Goal: Task Accomplishment & Management: Complete application form

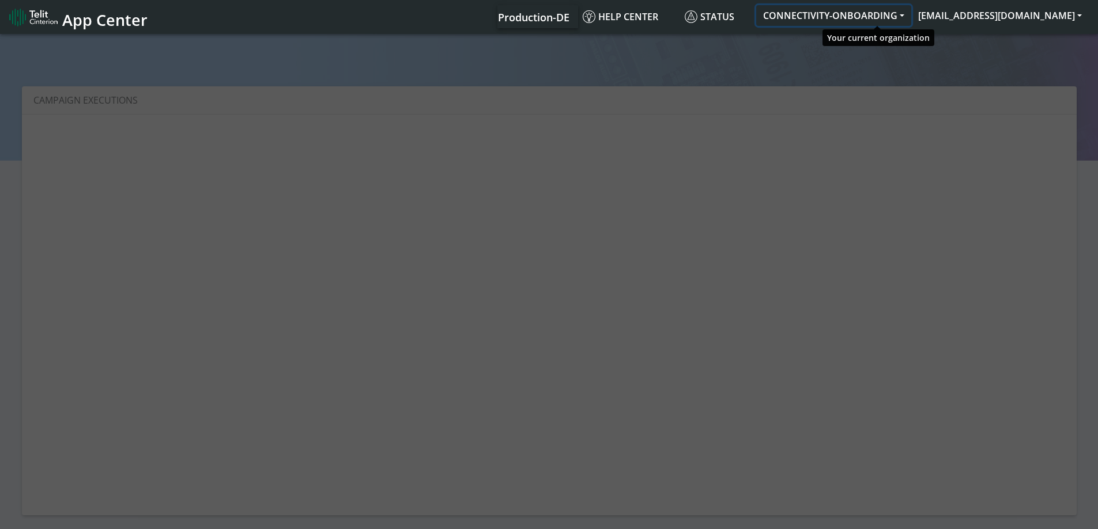
click at [837, 16] on button "CONNECTIVITY-ONBOARDING" at bounding box center [833, 15] width 155 height 21
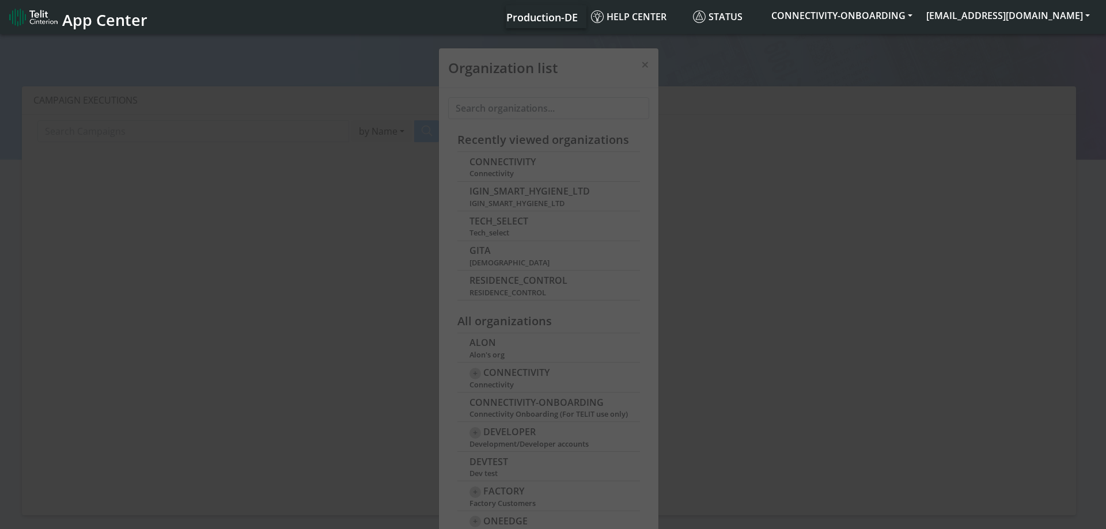
scroll to position [4, 0]
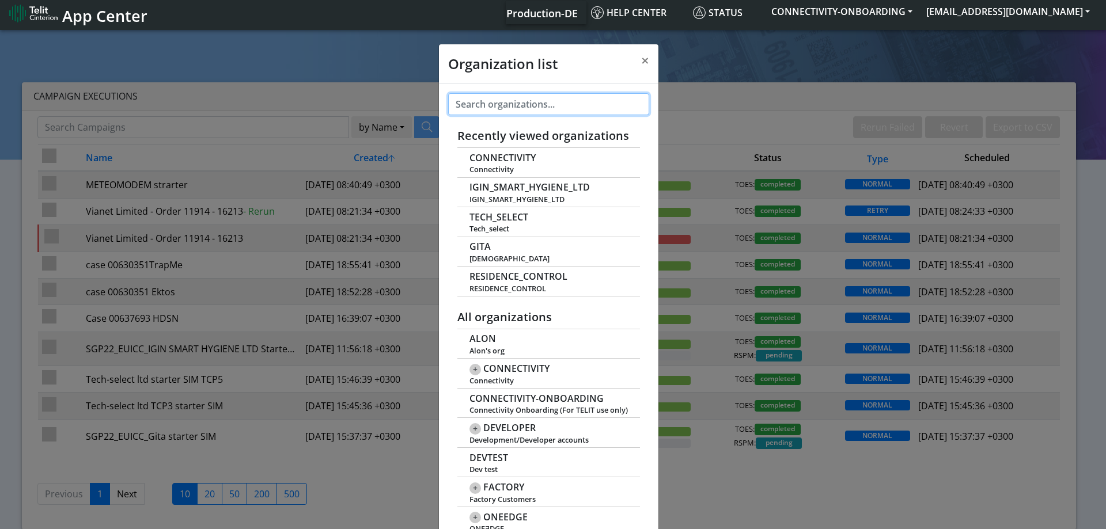
click at [505, 104] on input "text" at bounding box center [548, 104] width 201 height 22
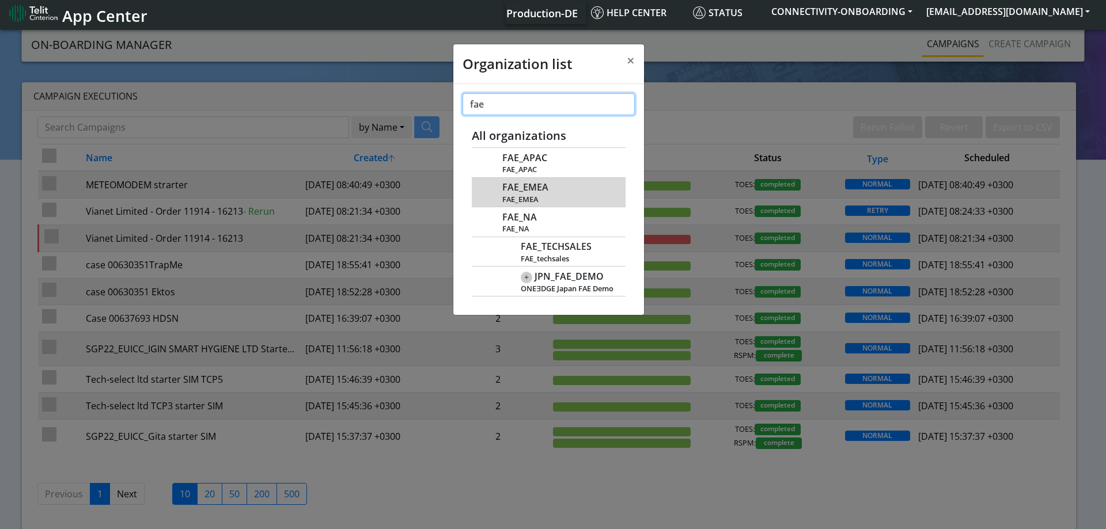
type input "fae"
click at [537, 186] on span "FAE_EMEA" at bounding box center [525, 187] width 46 height 11
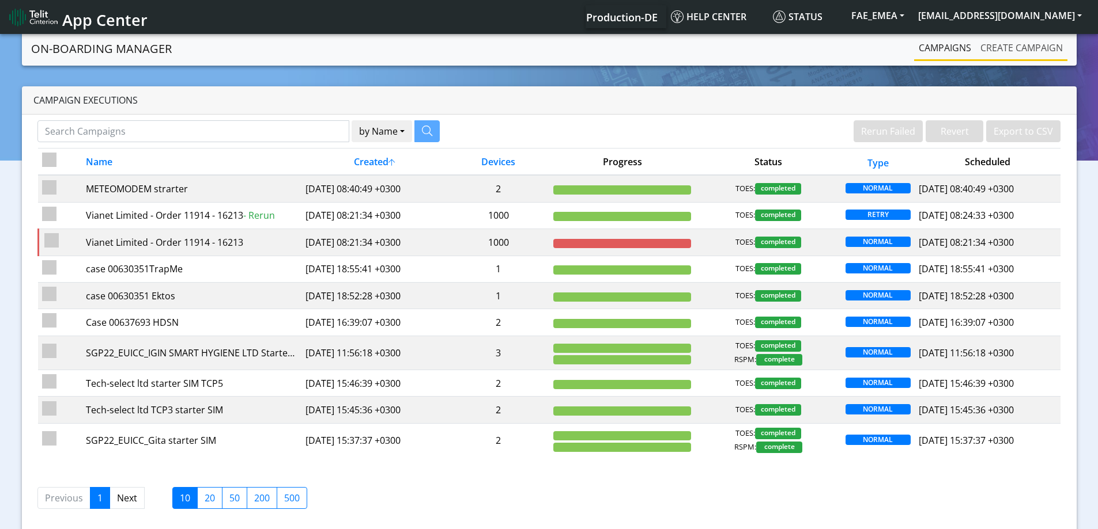
click at [1004, 47] on link "Create campaign" at bounding box center [1021, 47] width 92 height 23
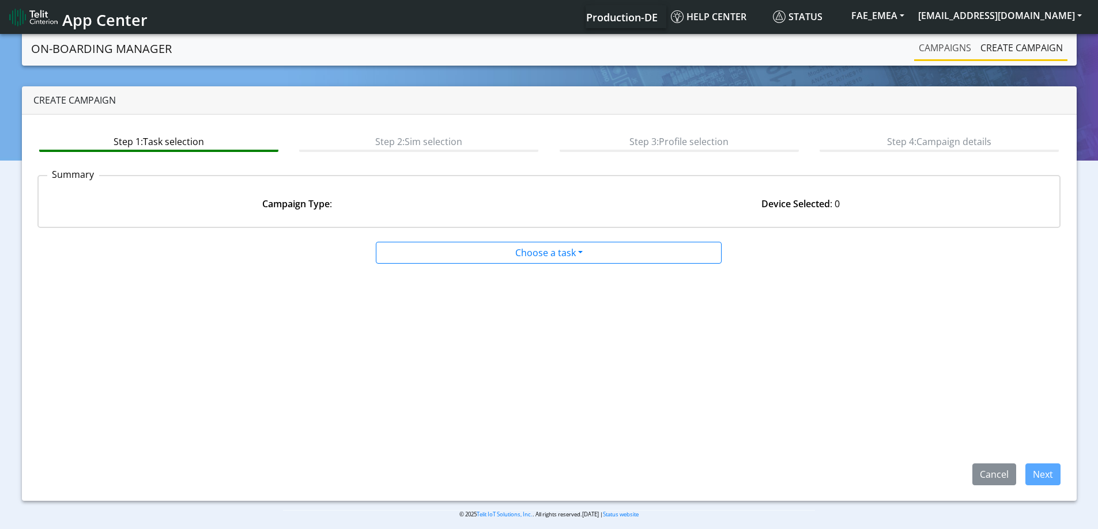
click at [938, 53] on link "Campaigns" at bounding box center [945, 47] width 62 height 23
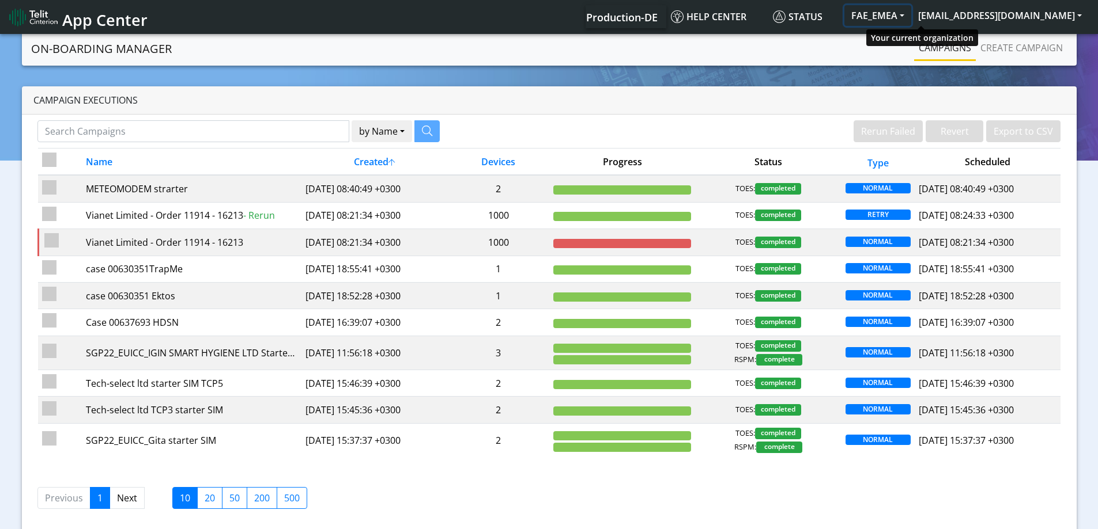
click at [911, 13] on button "FAE_EMEA" at bounding box center [877, 15] width 67 height 21
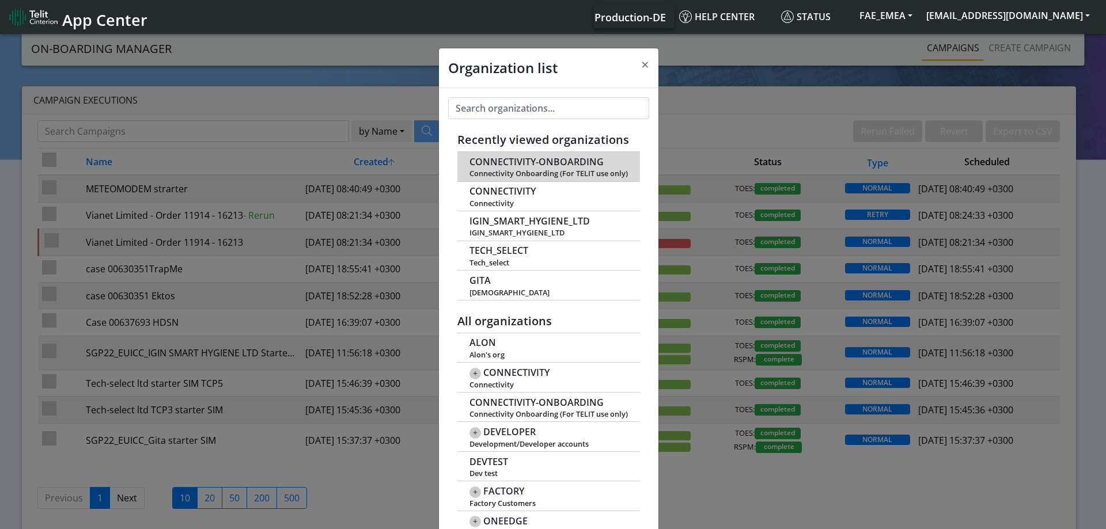
scroll to position [4, 0]
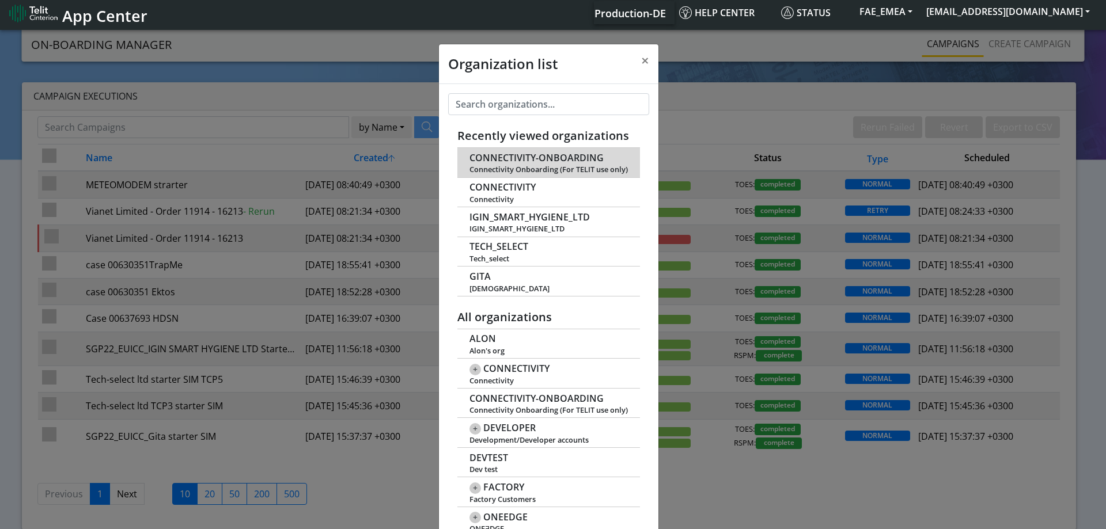
click at [527, 158] on span "CONNECTIVITY-ONBOARDING" at bounding box center [537, 158] width 134 height 11
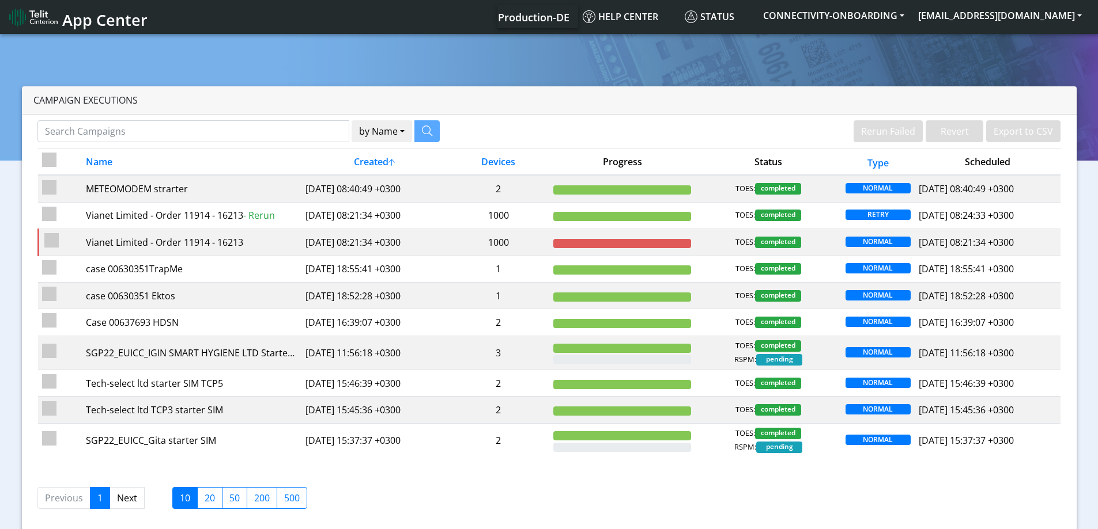
click at [1005, 54] on section "Campaign Executions by Name Name Device Rerun Failed Revert Export to CSV Name …" at bounding box center [549, 287] width 1098 height 511
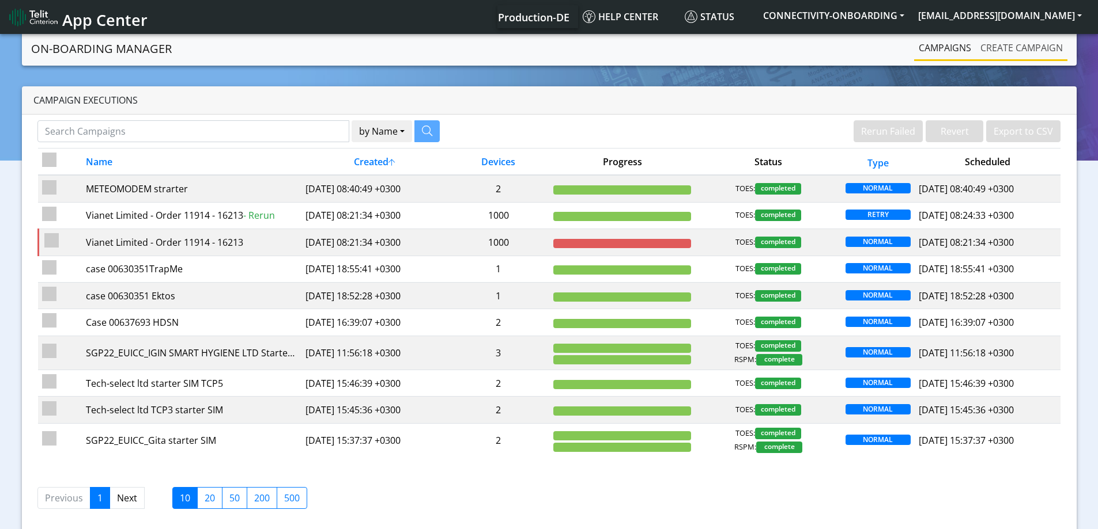
click at [1009, 51] on link "Create campaign" at bounding box center [1021, 47] width 92 height 23
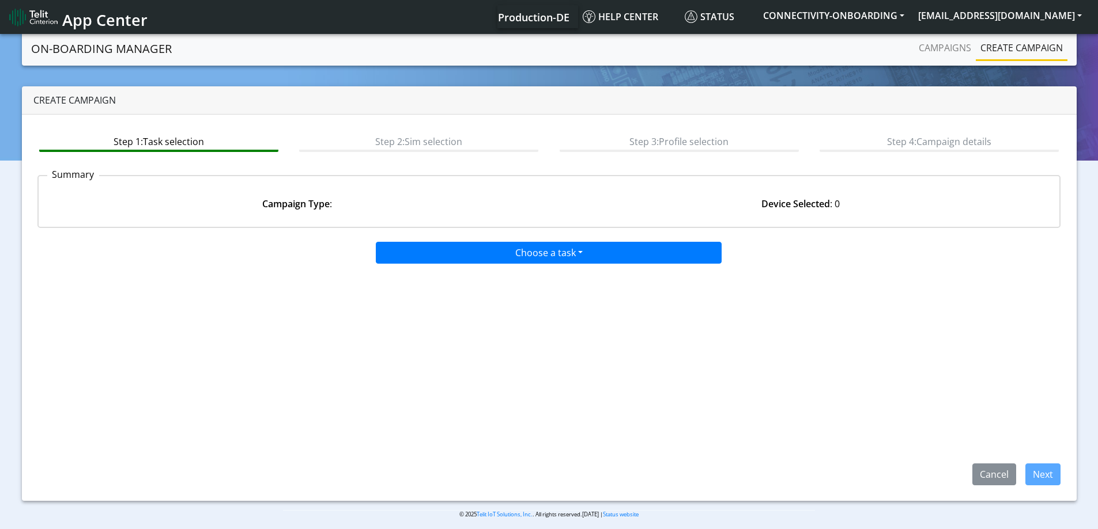
click at [502, 261] on div "Choose a task Onboarding new SIMs Onboarding SGP.22 eUICCs Onboarding SGP.22 Do…" at bounding box center [549, 250] width 1041 height 27
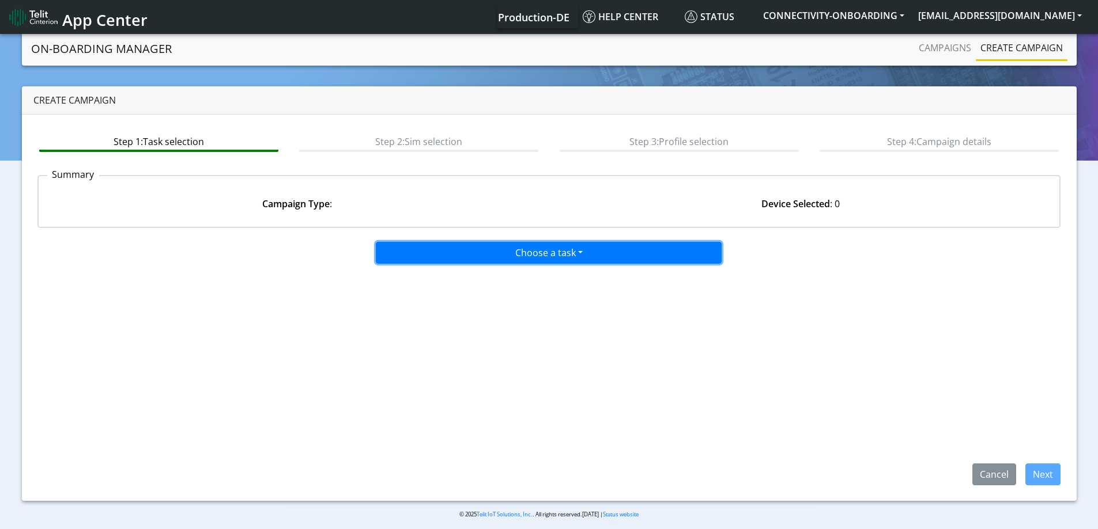
click at [501, 258] on button "Choose a task" at bounding box center [549, 253] width 346 height 22
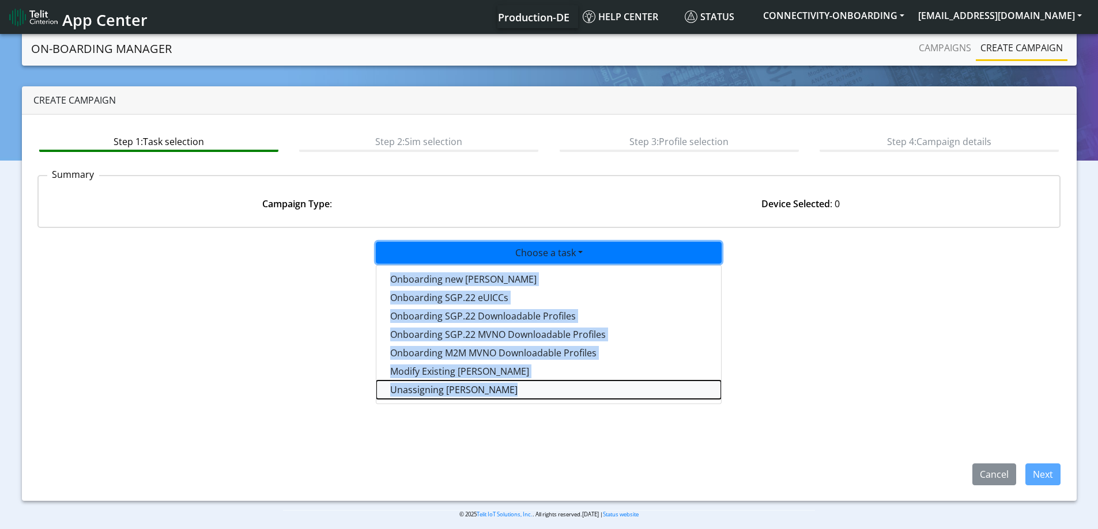
click at [425, 392] on taskunassign-dropdown "Unassigning [PERSON_NAME]" at bounding box center [548, 390] width 345 height 18
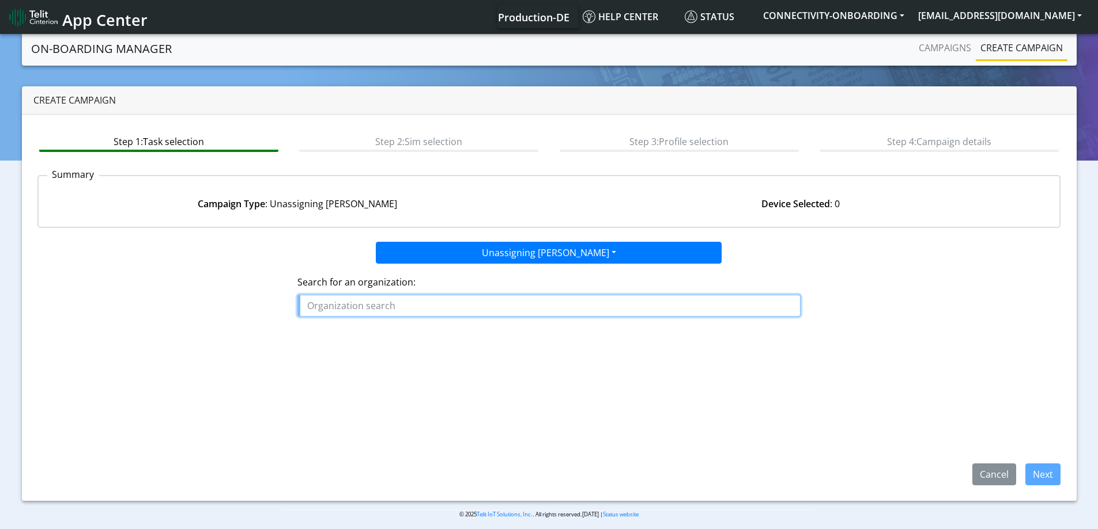
click at [453, 304] on input "text" at bounding box center [548, 306] width 503 height 22
click at [348, 353] on ngb-highlight "RND _CINTERION" at bounding box center [347, 351] width 71 height 13
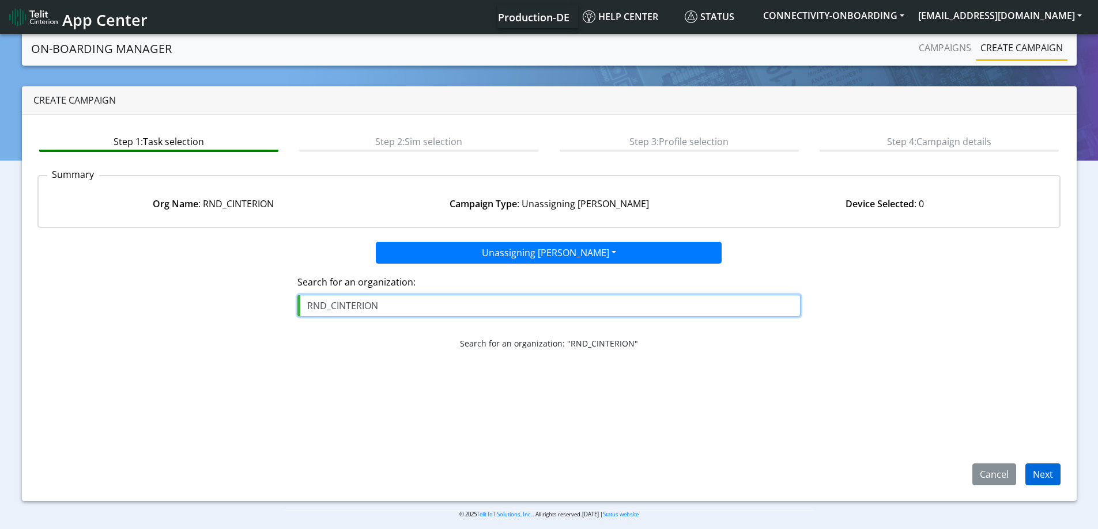
type input "RND_CINTERION"
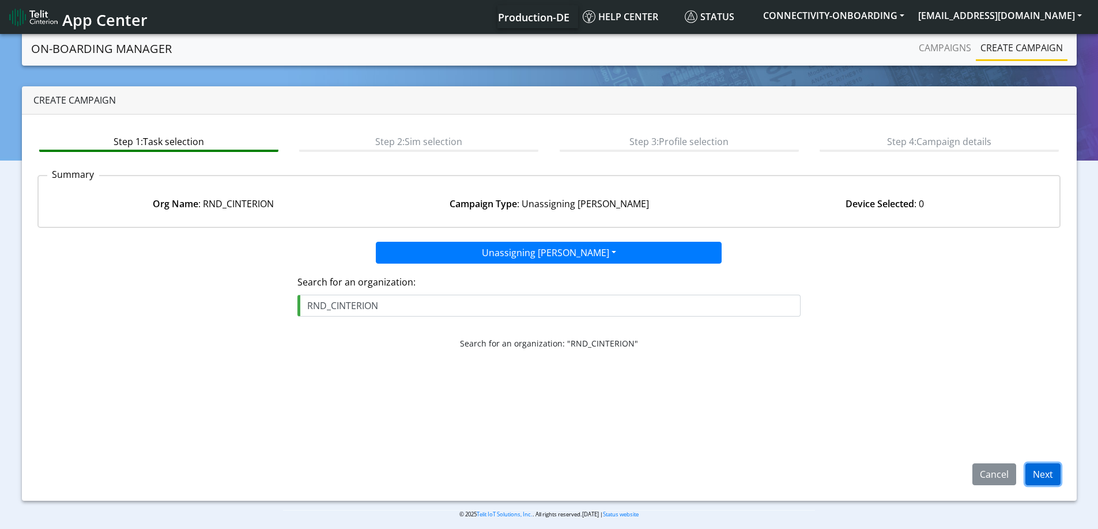
click at [1043, 479] on button "Next" at bounding box center [1042, 475] width 35 height 22
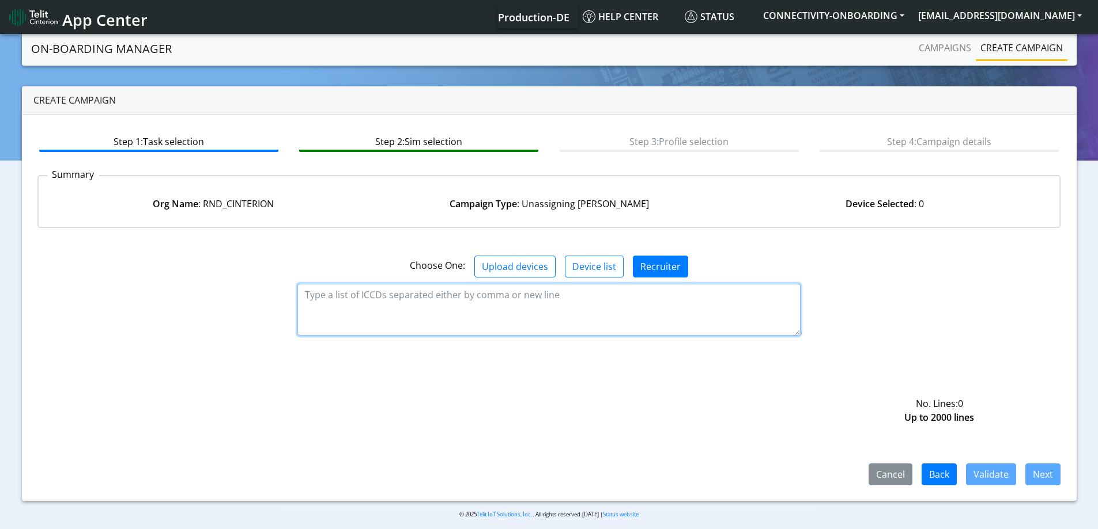
click at [511, 308] on textarea at bounding box center [548, 310] width 503 height 52
paste textarea "89358152000000066094"
type textarea "89358152000000066094"
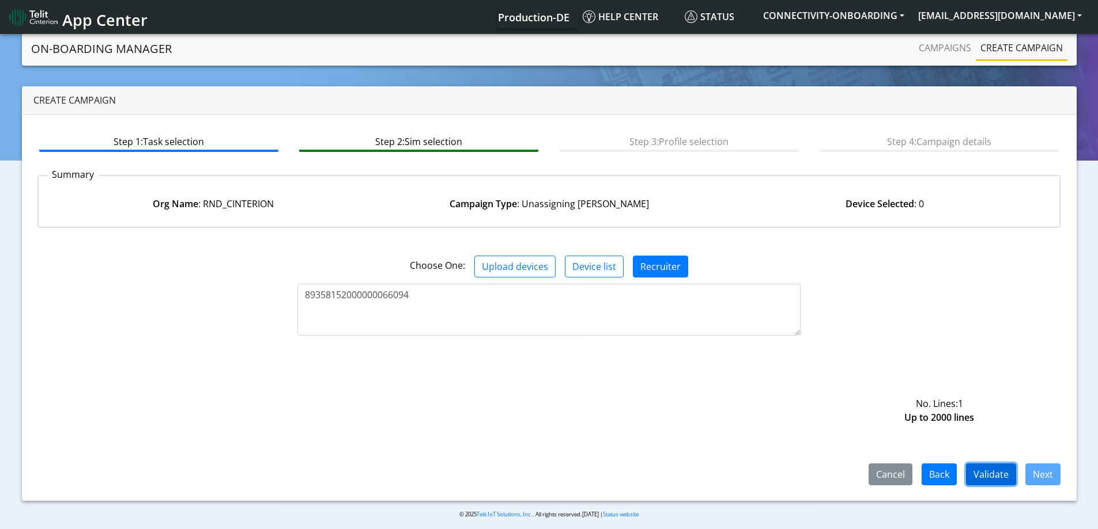
click at [986, 467] on button "Validate" at bounding box center [991, 475] width 50 height 22
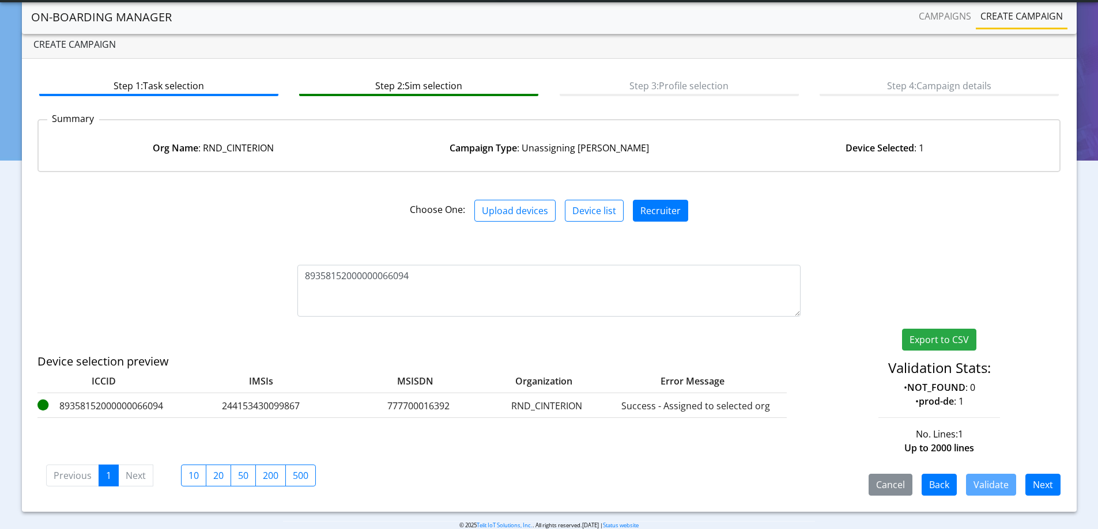
scroll to position [43, 0]
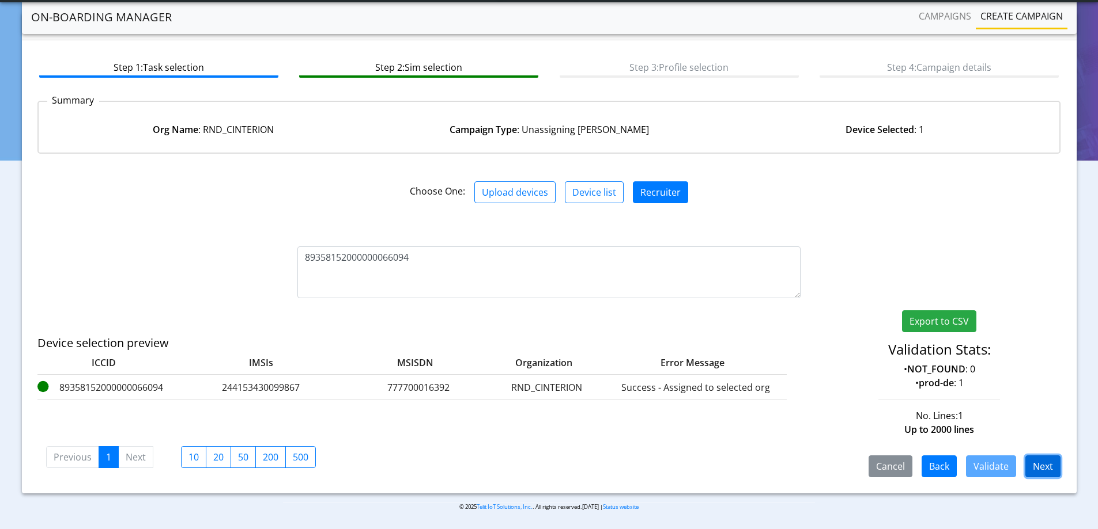
click at [1040, 466] on button "Next" at bounding box center [1042, 467] width 35 height 22
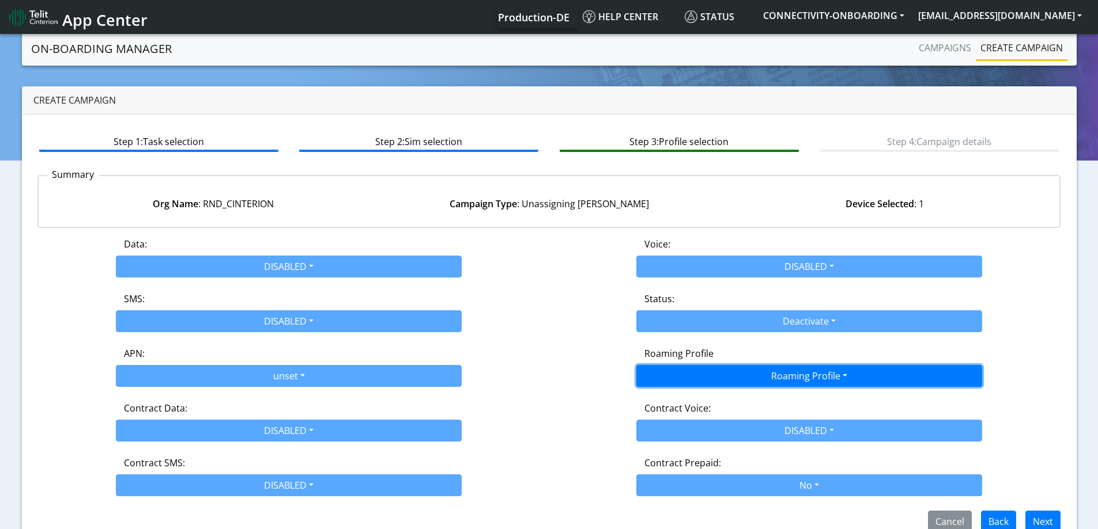
click at [744, 370] on button "Roaming Profile" at bounding box center [809, 376] width 346 height 22
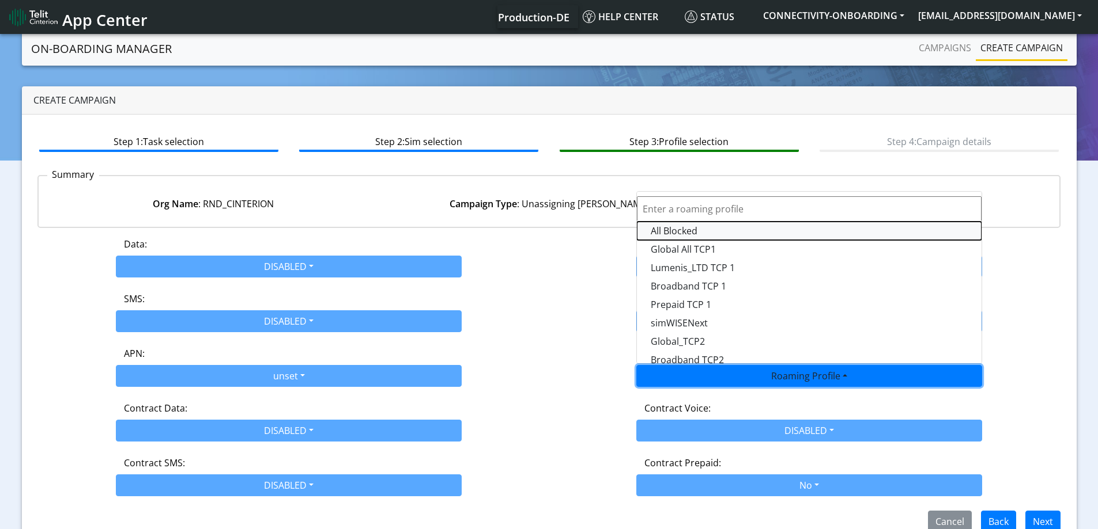
click at [691, 234] on Profile-dropdown "All Blocked" at bounding box center [809, 231] width 345 height 18
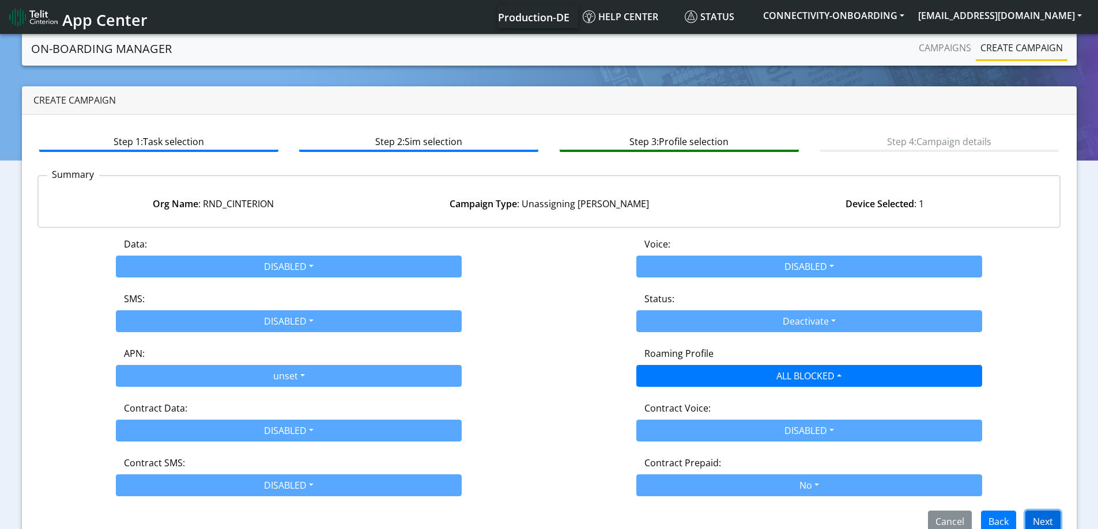
click at [1048, 520] on button "Next" at bounding box center [1042, 522] width 35 height 22
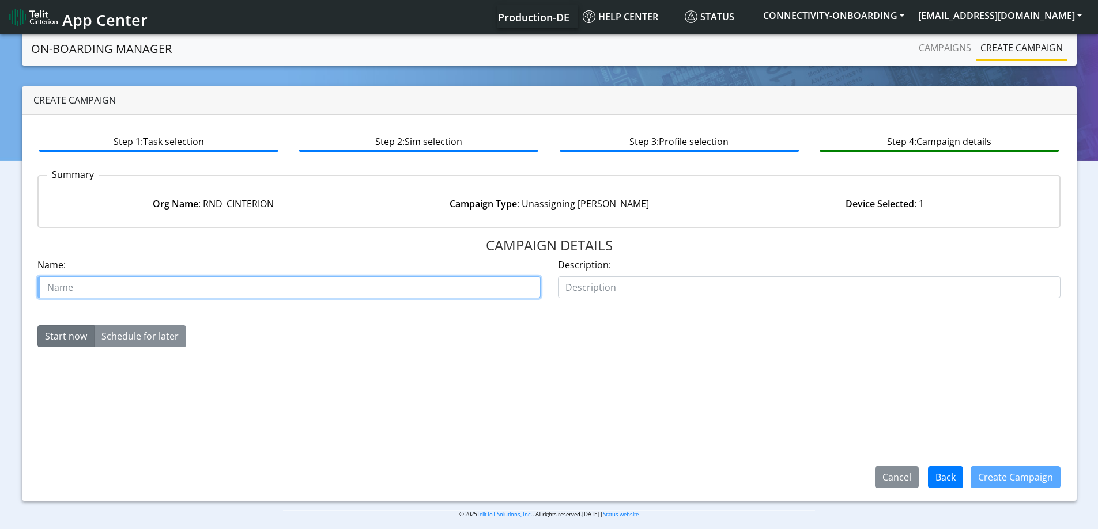
click at [376, 281] on input "text" at bounding box center [288, 288] width 503 height 22
type input "move test SIM"
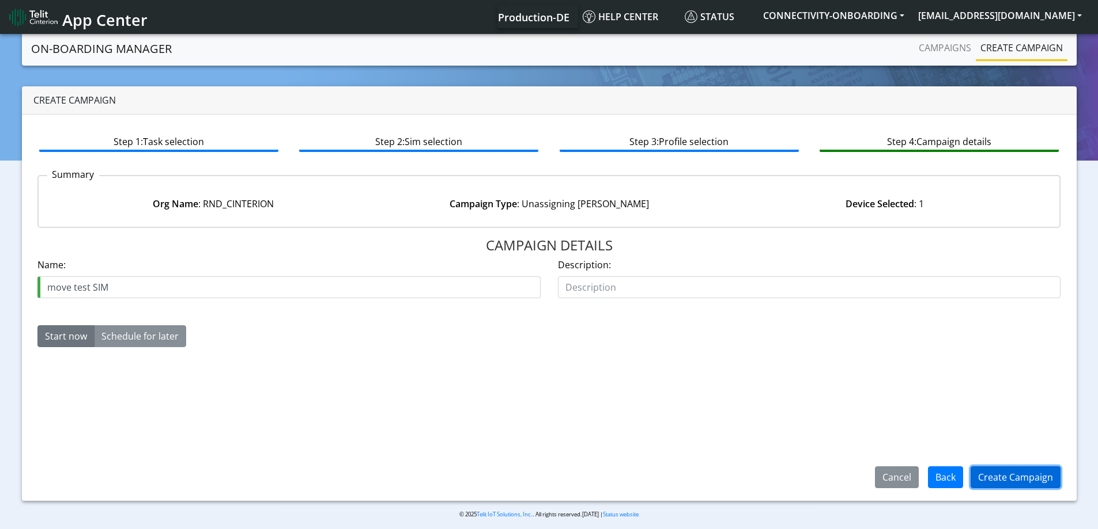
click at [1004, 468] on button "Create Campaign" at bounding box center [1015, 478] width 90 height 22
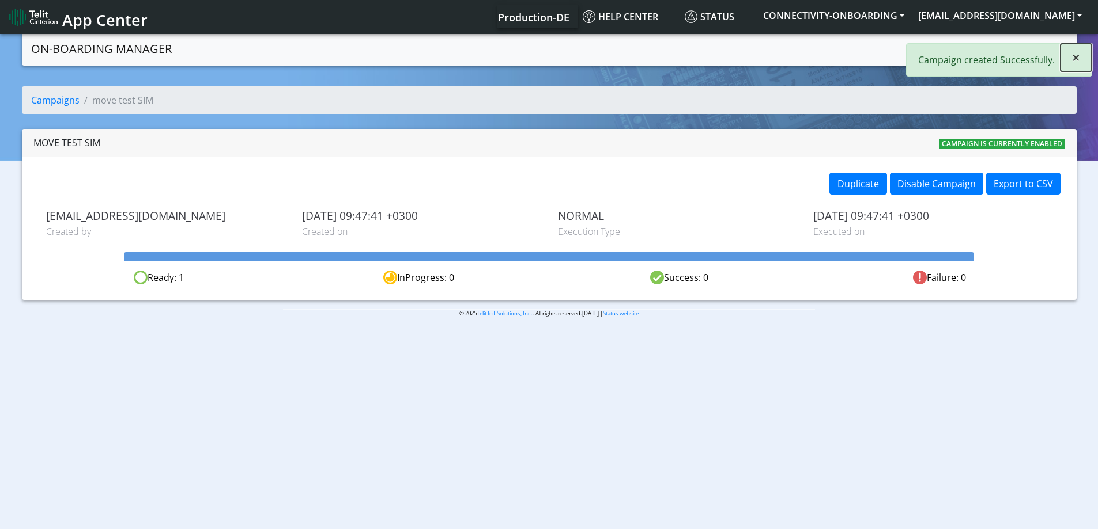
click at [1085, 57] on button "×" at bounding box center [1075, 58] width 31 height 28
click at [954, 56] on link "Campaigns" at bounding box center [945, 47] width 62 height 23
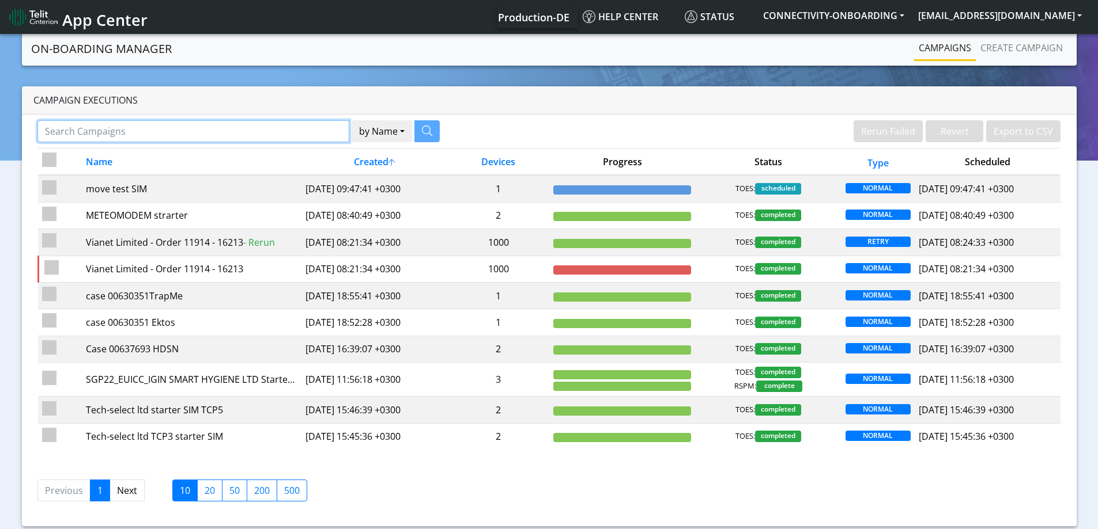
click at [218, 122] on input "Search Campaigns" at bounding box center [193, 131] width 312 height 22
click at [1026, 45] on link "Create campaign" at bounding box center [1021, 47] width 92 height 23
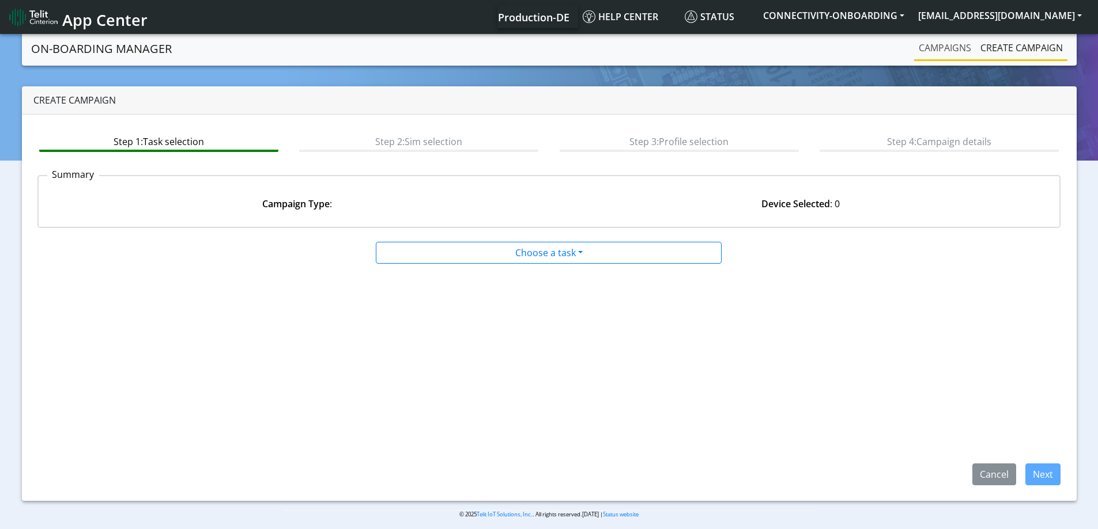
click at [915, 46] on link "Campaigns" at bounding box center [945, 47] width 62 height 23
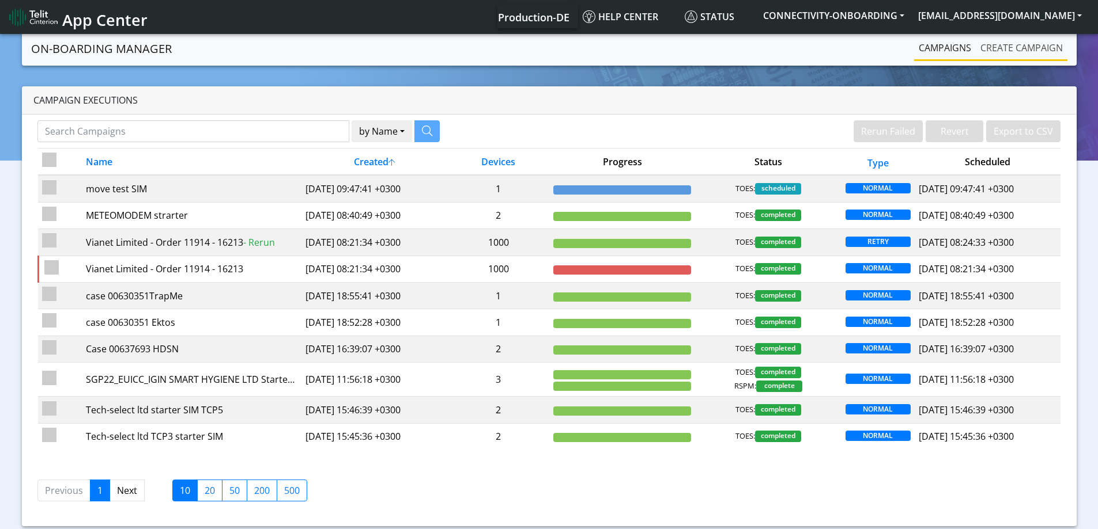
click at [1016, 43] on link "Create campaign" at bounding box center [1021, 47] width 92 height 23
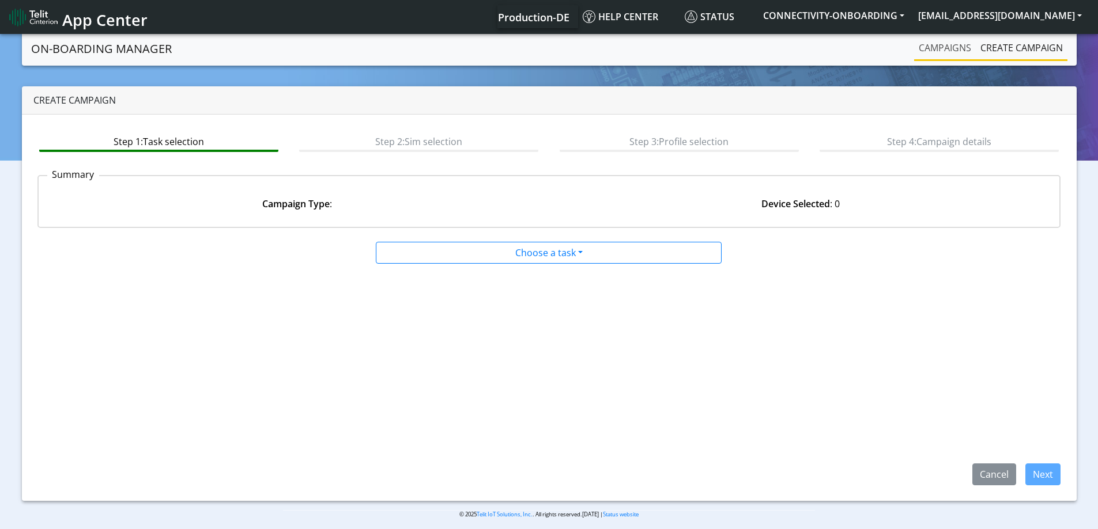
click at [941, 49] on link "Campaigns" at bounding box center [945, 47] width 62 height 23
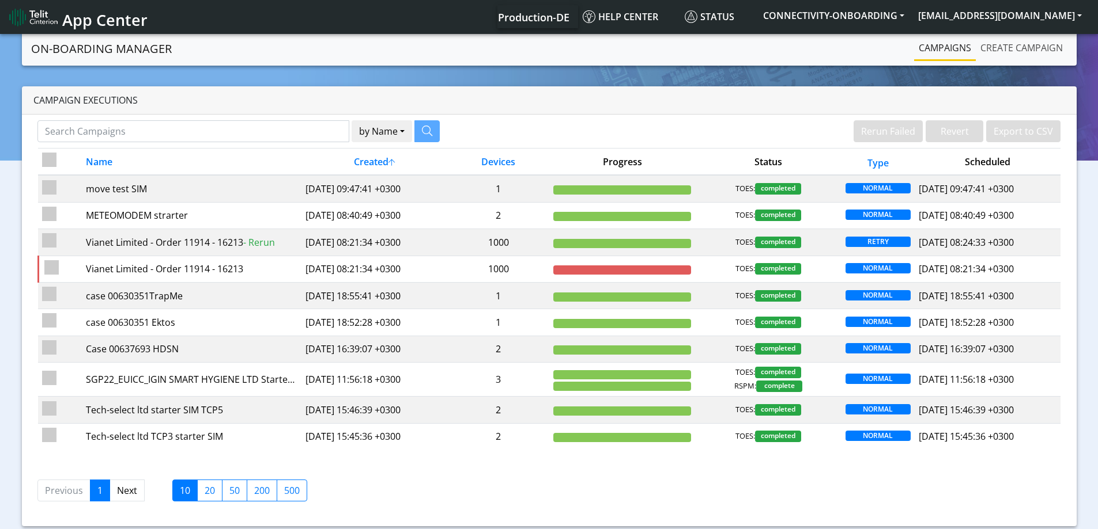
click at [986, 47] on link "Create campaign" at bounding box center [1021, 47] width 92 height 23
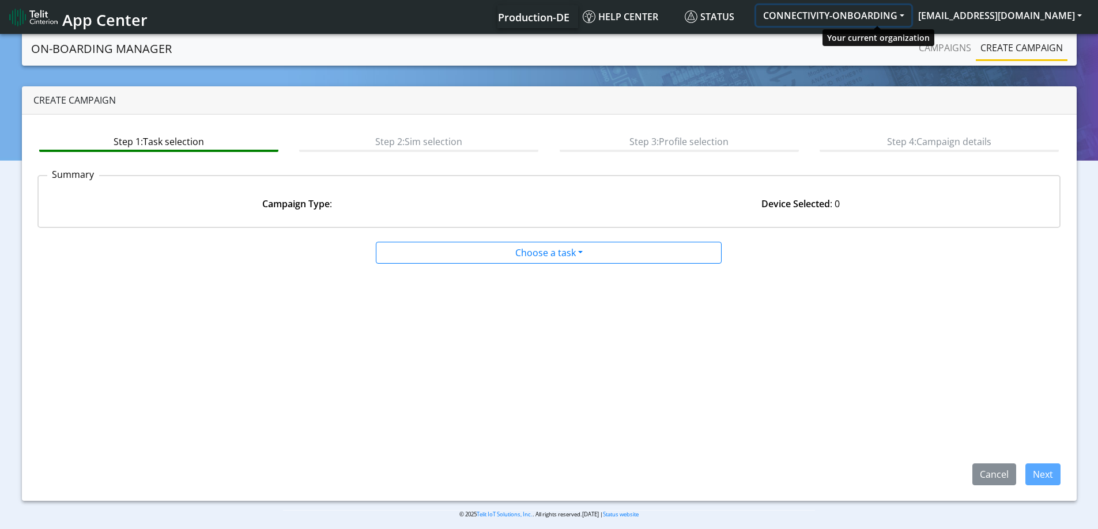
click at [893, 7] on button "CONNECTIVITY-ONBOARDING" at bounding box center [833, 15] width 155 height 21
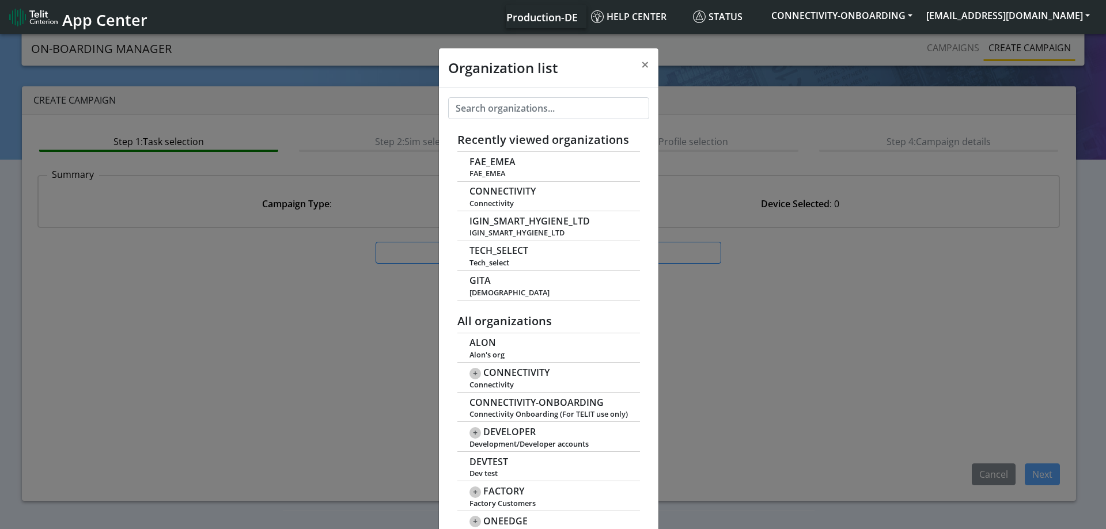
scroll to position [4, 0]
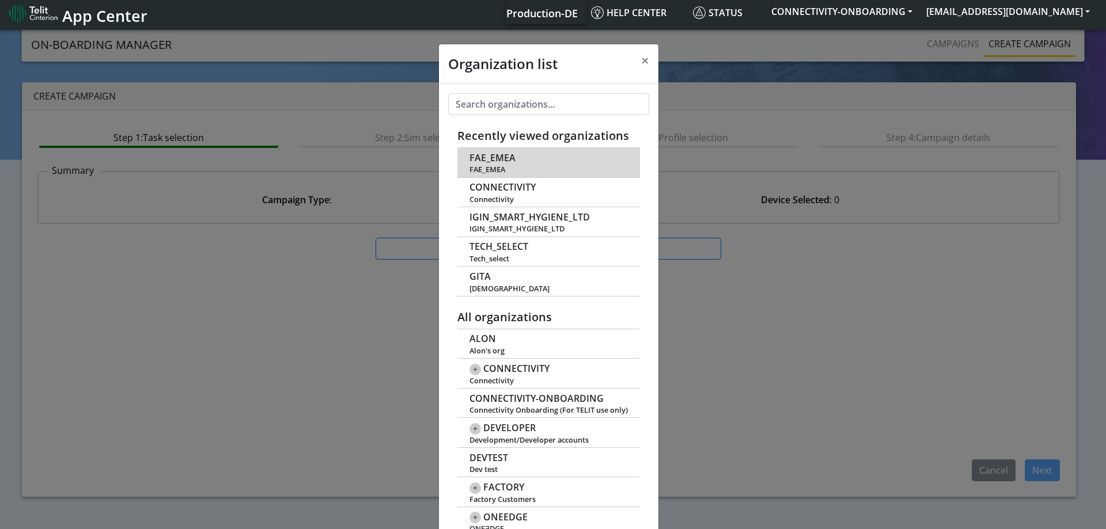
click at [483, 157] on span "FAE_EMEA" at bounding box center [493, 158] width 46 height 11
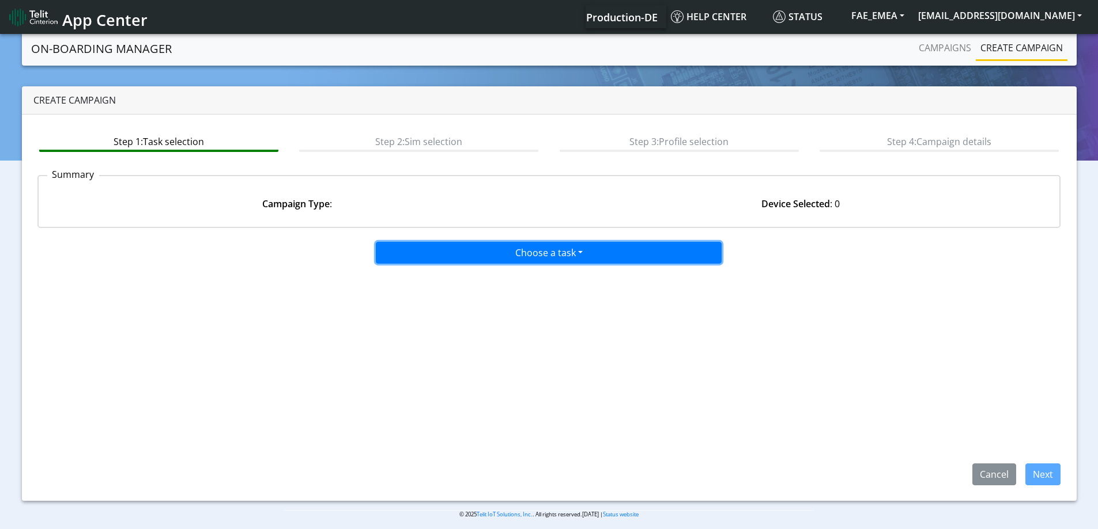
click at [531, 251] on button "Choose a task" at bounding box center [549, 253] width 346 height 22
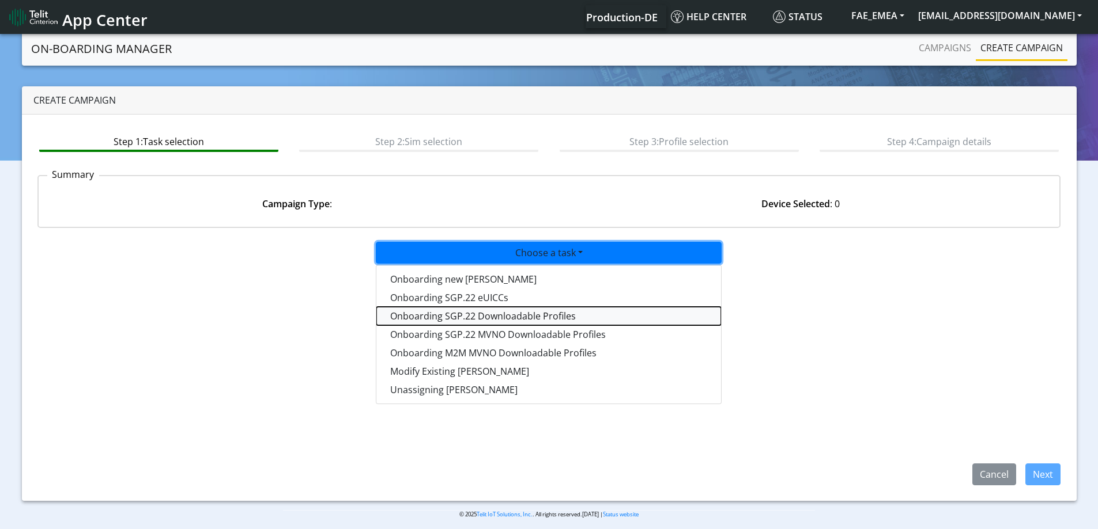
click at [473, 315] on tasksgp22profile-dropdown "Onboarding SGP.22 Downloadable Profiles" at bounding box center [548, 316] width 345 height 18
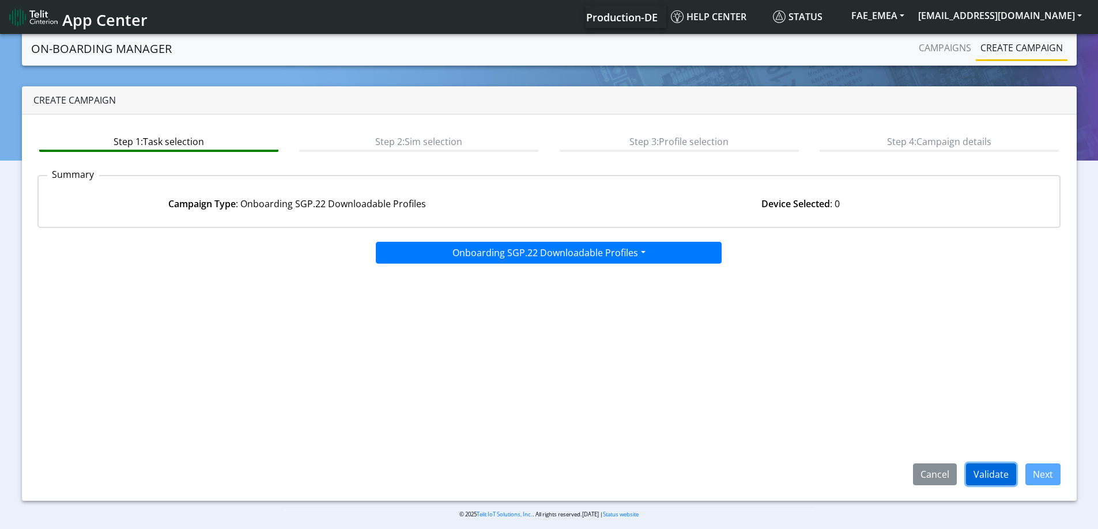
click at [978, 472] on button "Validate" at bounding box center [991, 475] width 50 height 22
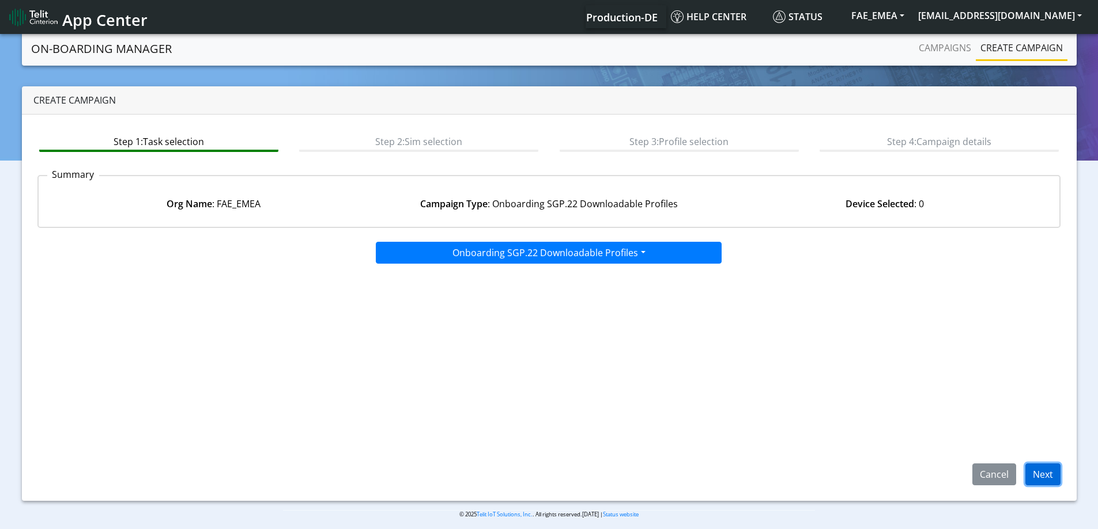
click at [1046, 472] on button "Next" at bounding box center [1042, 475] width 35 height 22
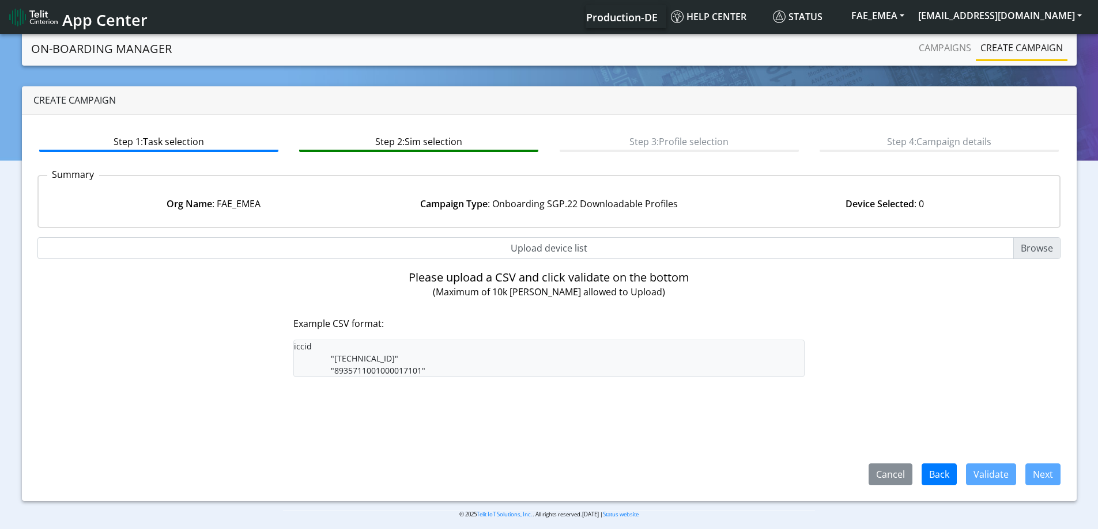
click at [538, 245] on input "Upload device list" at bounding box center [548, 248] width 1023 height 22
type input "C:\fakepath\onboarding CSV.csv"
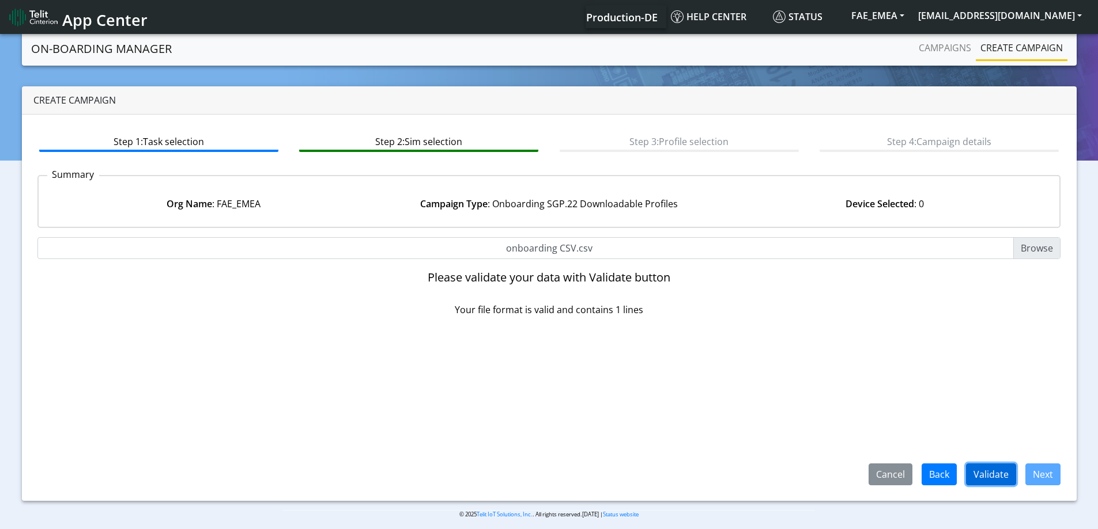
click at [989, 471] on button "Validate" at bounding box center [991, 475] width 50 height 22
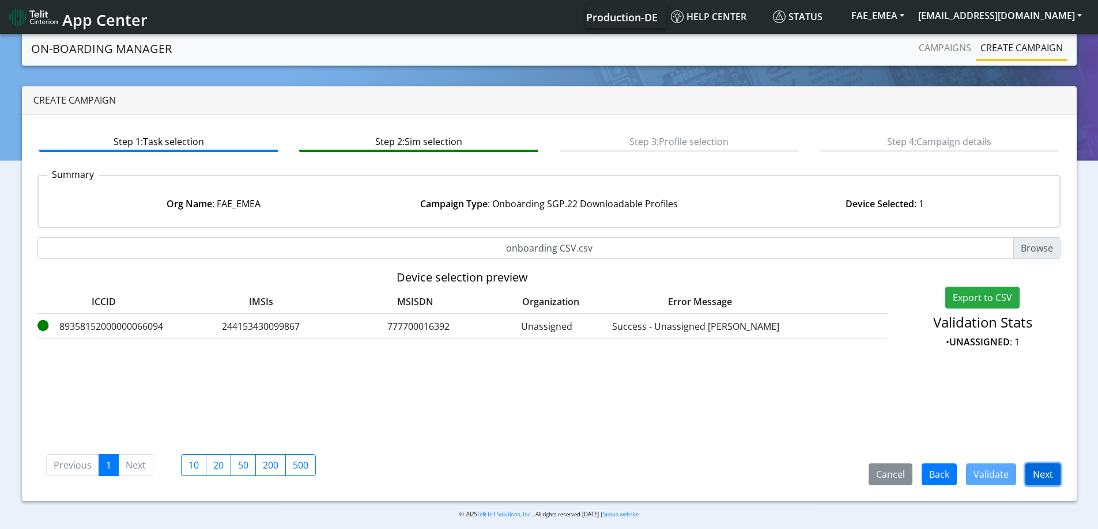
click at [1043, 479] on button "Next" at bounding box center [1042, 475] width 35 height 22
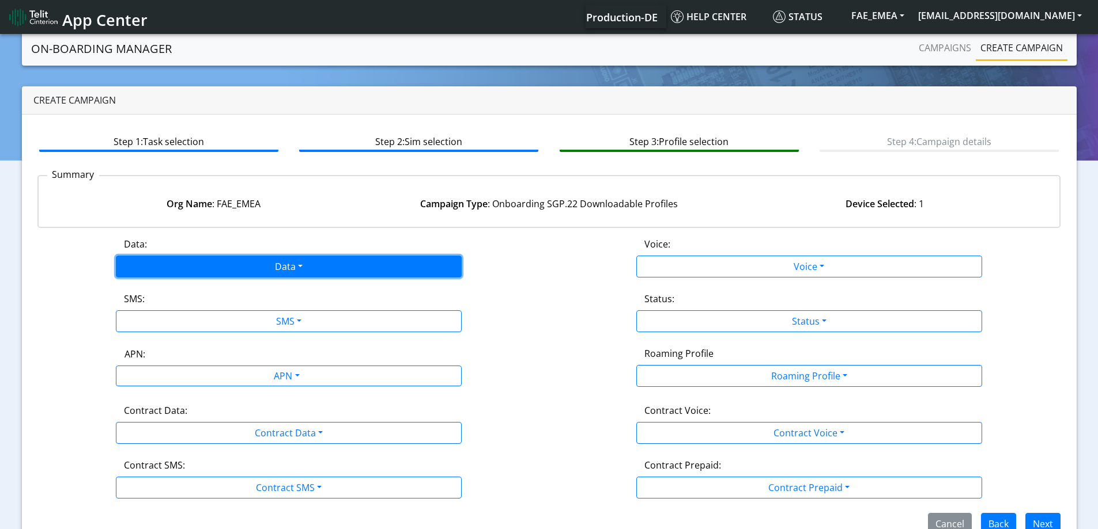
click at [297, 264] on button "Data" at bounding box center [289, 267] width 346 height 22
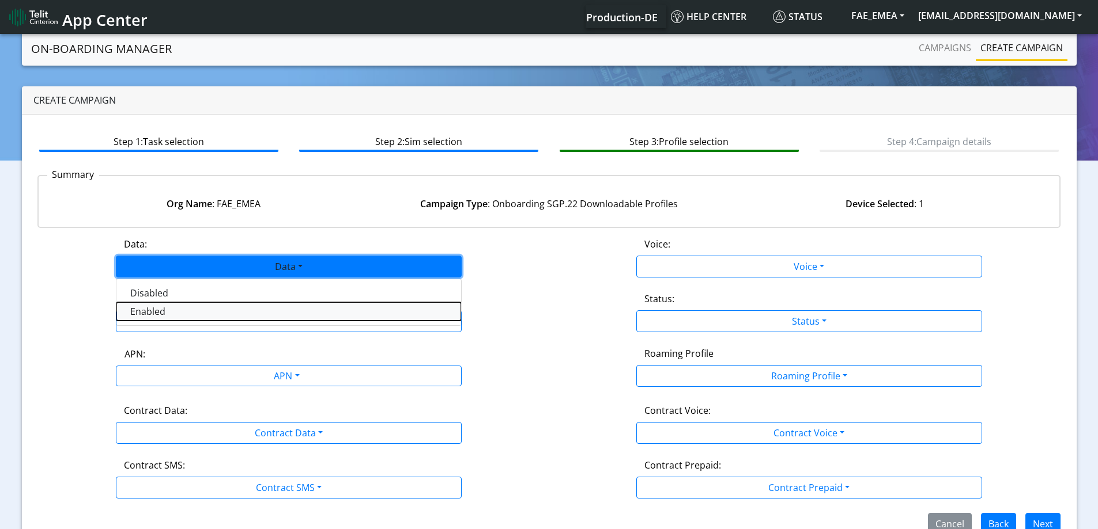
click at [246, 312] on button "Enabled" at bounding box center [288, 311] width 345 height 18
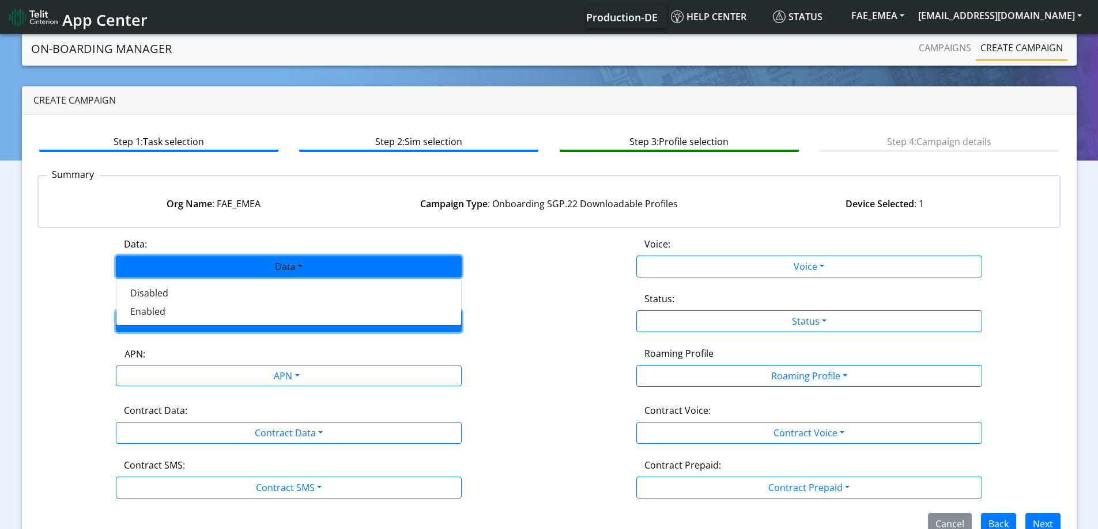
click at [233, 325] on button "SMS" at bounding box center [289, 322] width 346 height 22
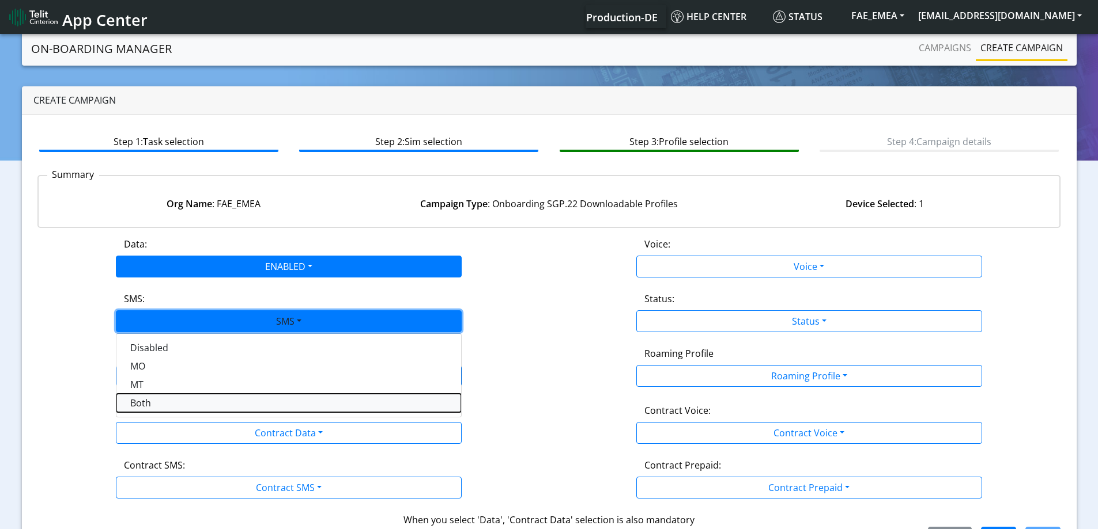
click at [144, 398] on button "Both" at bounding box center [288, 403] width 345 height 18
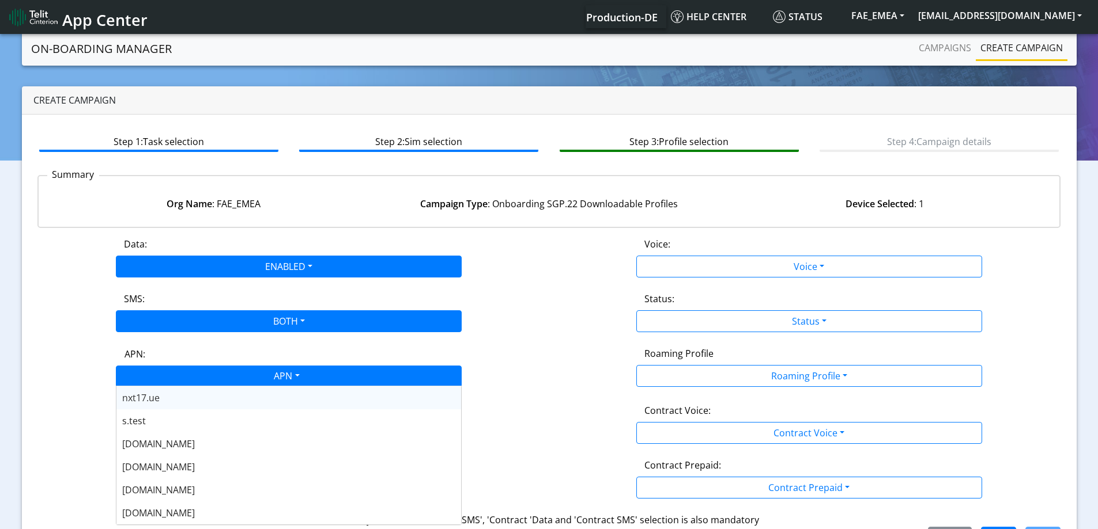
click at [256, 375] on div "APN" at bounding box center [285, 377] width 365 height 22
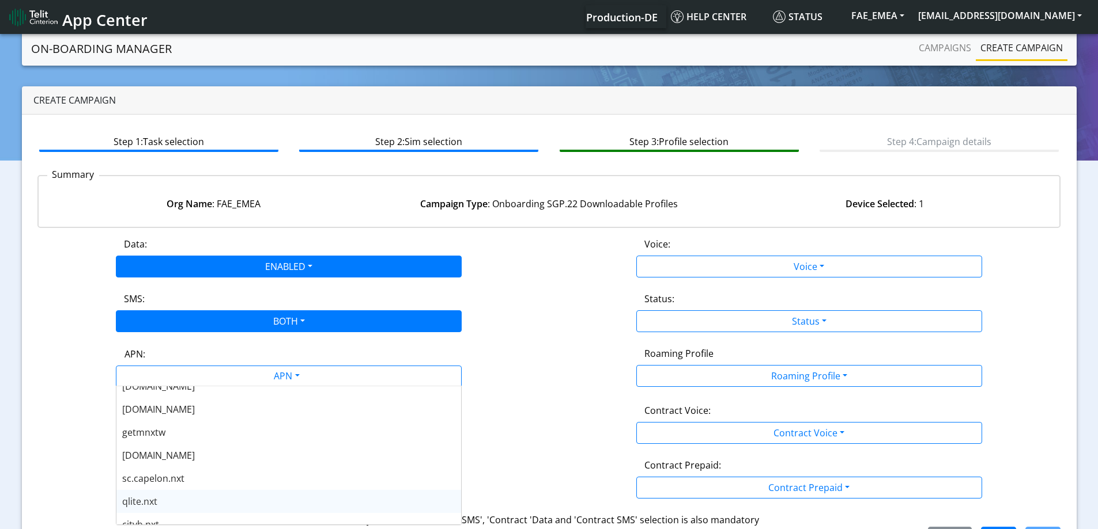
scroll to position [346, 0]
click at [168, 486] on div "[DOMAIN_NAME]" at bounding box center [288, 490] width 345 height 23
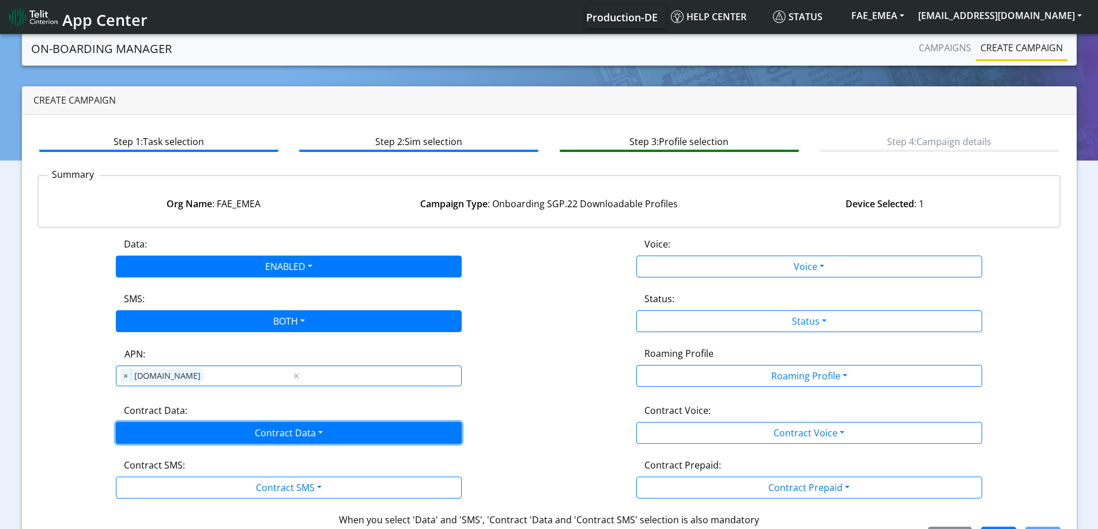
click at [170, 434] on button "Contract Data" at bounding box center [289, 433] width 346 height 22
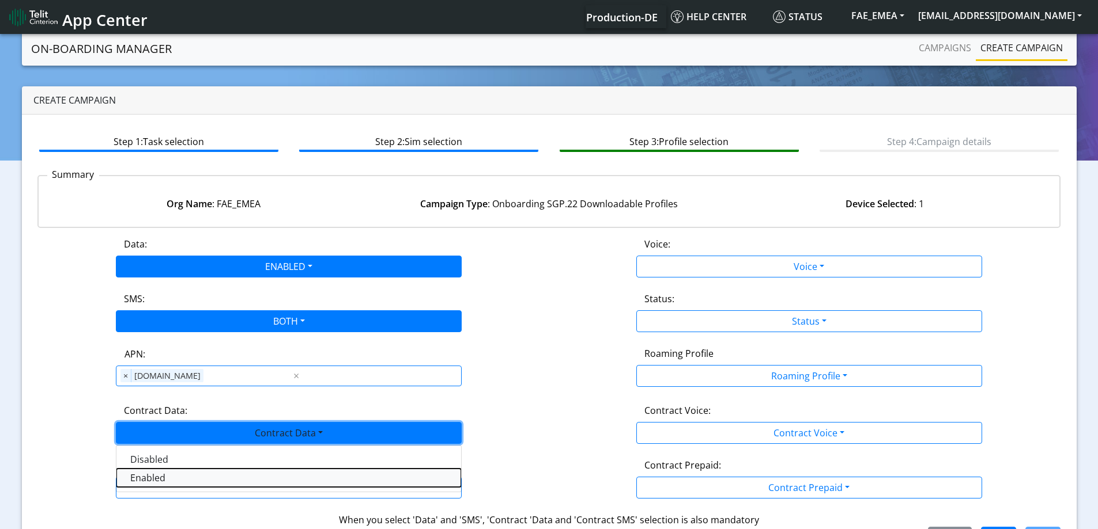
click at [140, 482] on Dataenabled-dropdown "Enabled" at bounding box center [288, 478] width 345 height 18
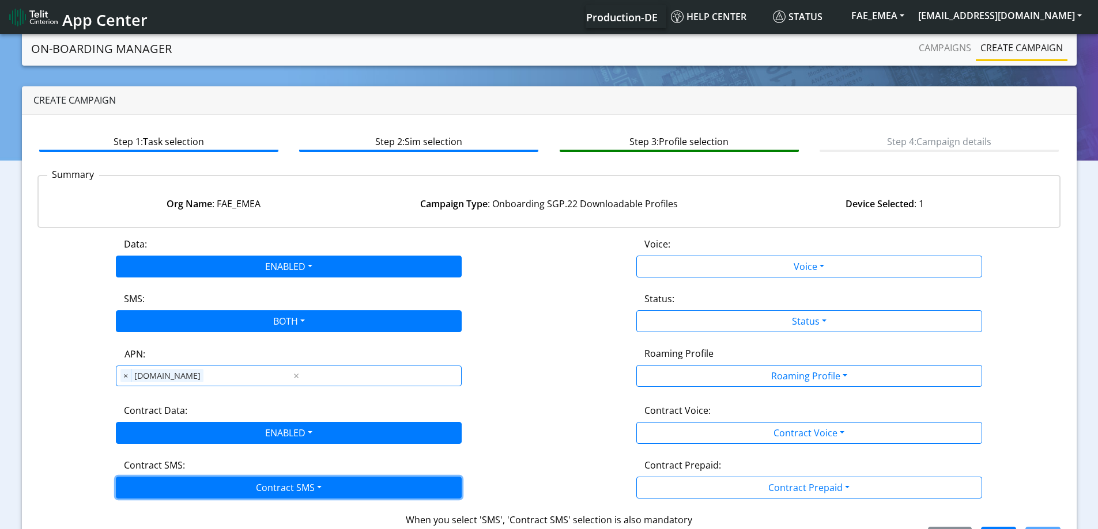
click at [137, 489] on button "Contract SMS" at bounding box center [289, 488] width 346 height 22
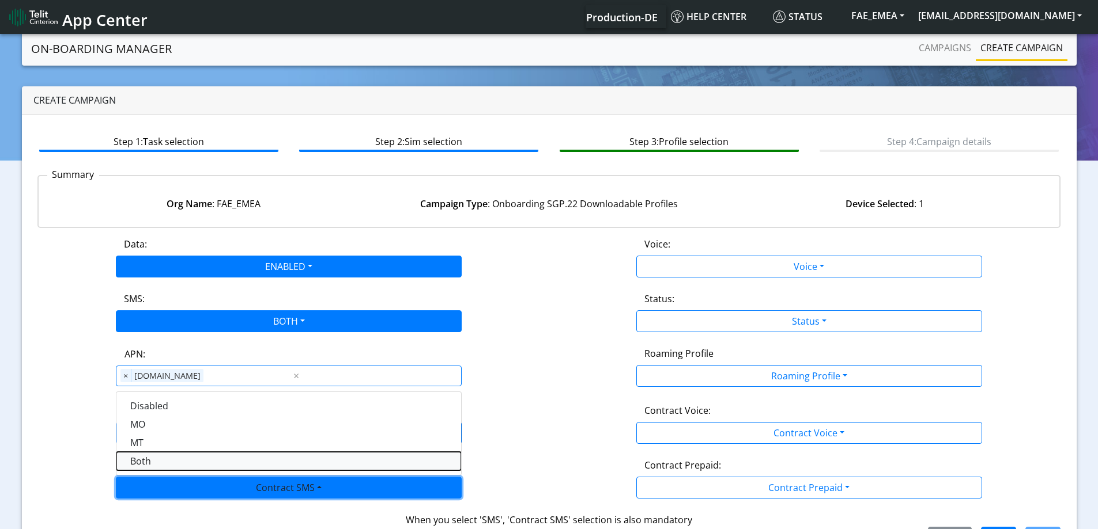
click at [152, 467] on SMSboth-dropdown "Both" at bounding box center [288, 461] width 345 height 18
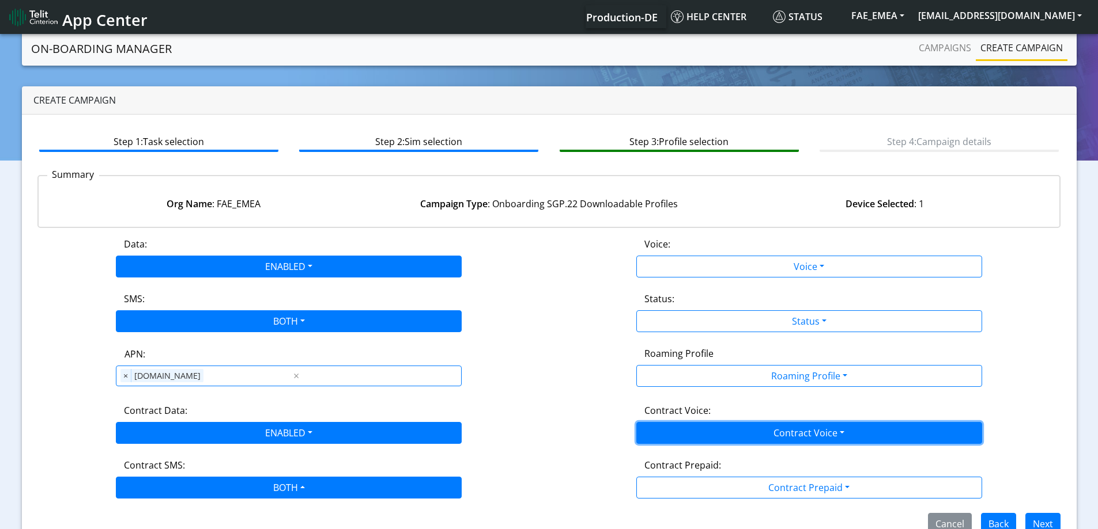
click at [707, 430] on button "Contract Voice" at bounding box center [809, 433] width 346 height 22
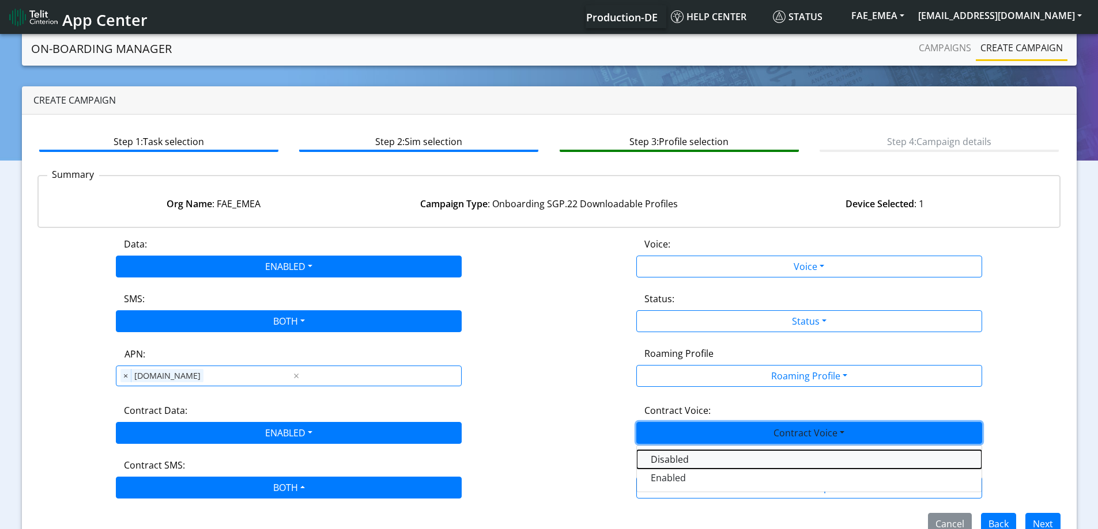
click at [669, 456] on Voicedisabled-dropdown "Disabled" at bounding box center [809, 460] width 345 height 18
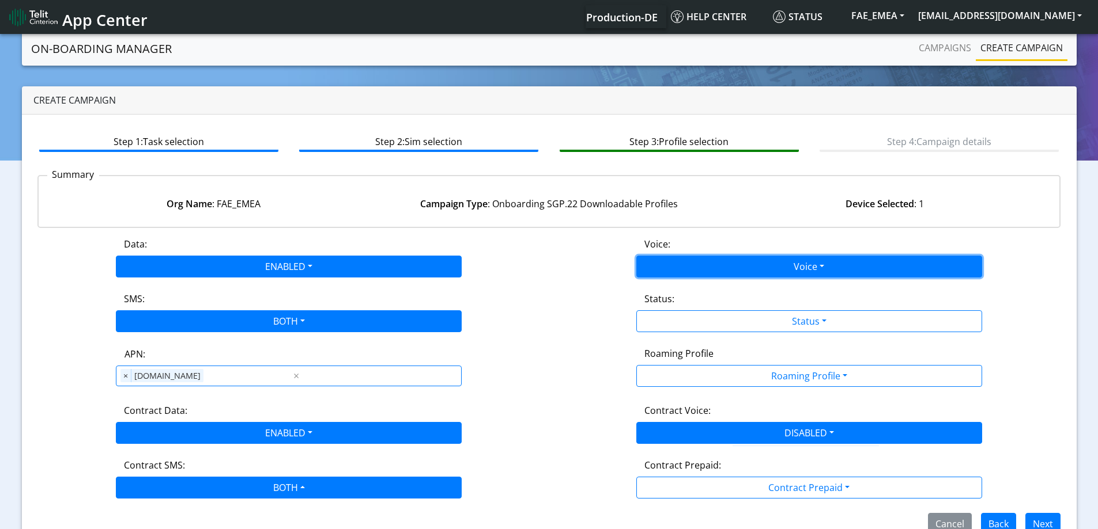
click at [656, 271] on button "Voice" at bounding box center [809, 267] width 346 height 22
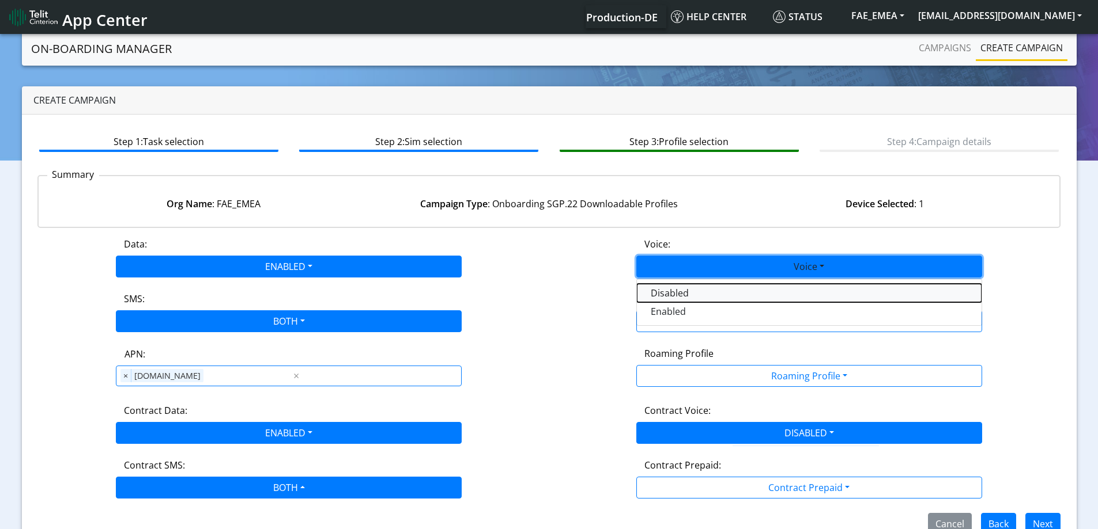
click at [656, 291] on button "Disabled" at bounding box center [809, 293] width 345 height 18
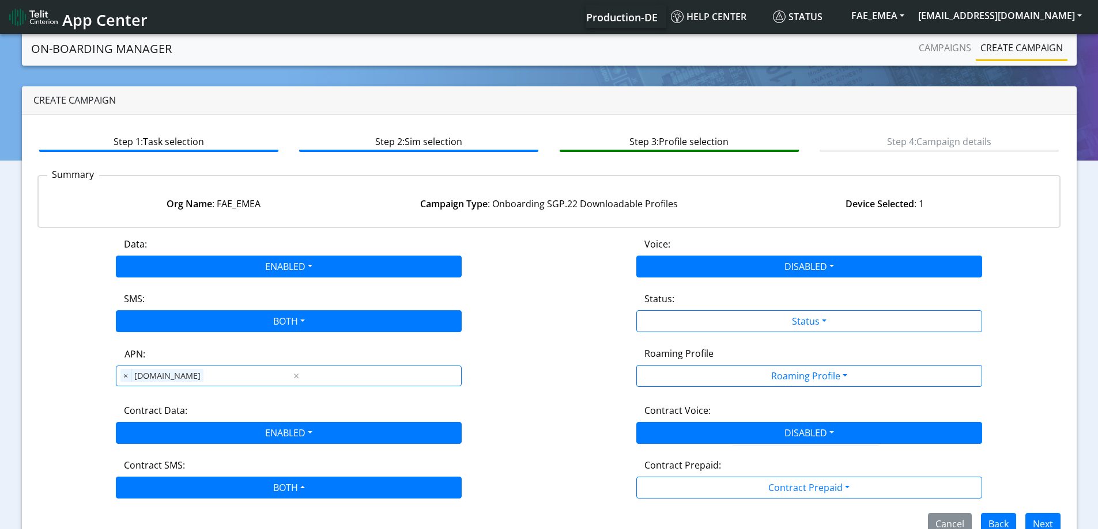
click at [664, 307] on div "Status:" at bounding box center [809, 301] width 347 height 18
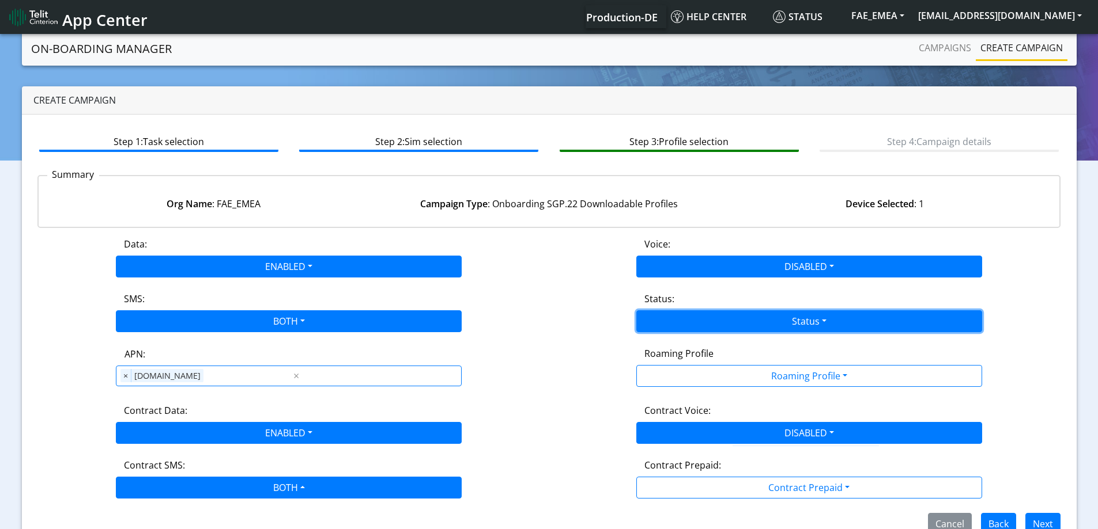
click at [671, 324] on button "Status" at bounding box center [809, 322] width 346 height 22
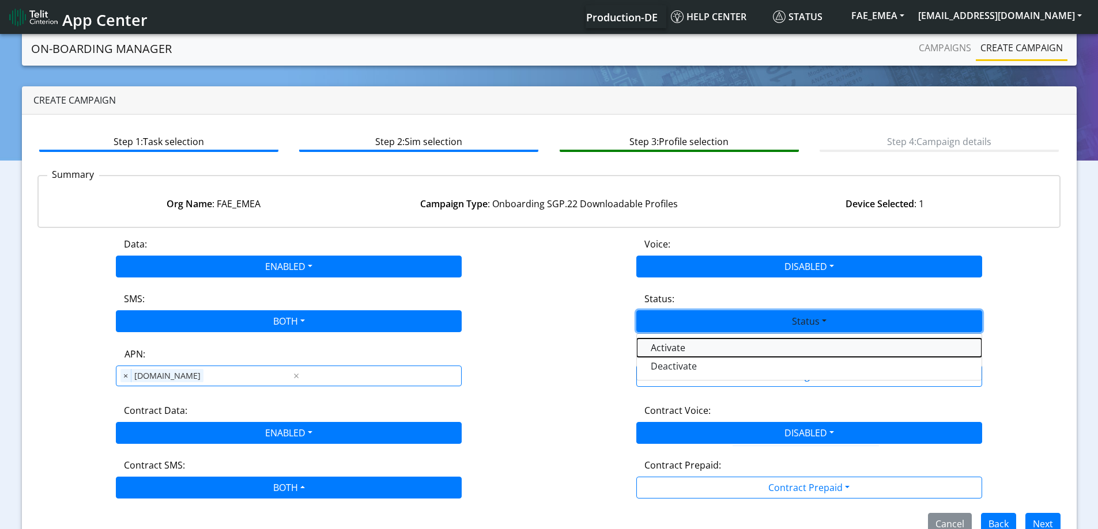
click at [670, 342] on button "Activate" at bounding box center [809, 348] width 345 height 18
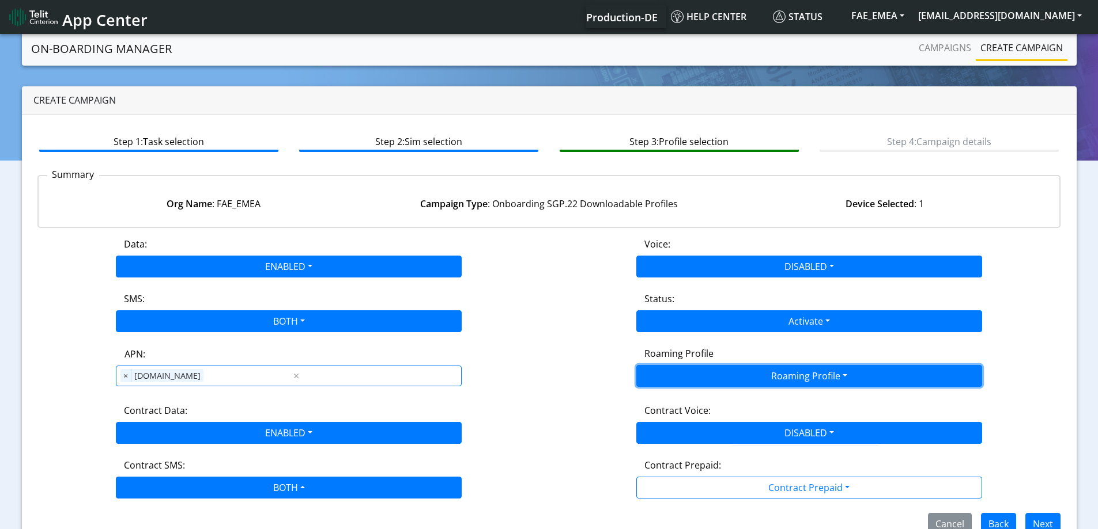
click at [669, 366] on button "Roaming Profile" at bounding box center [809, 376] width 346 height 22
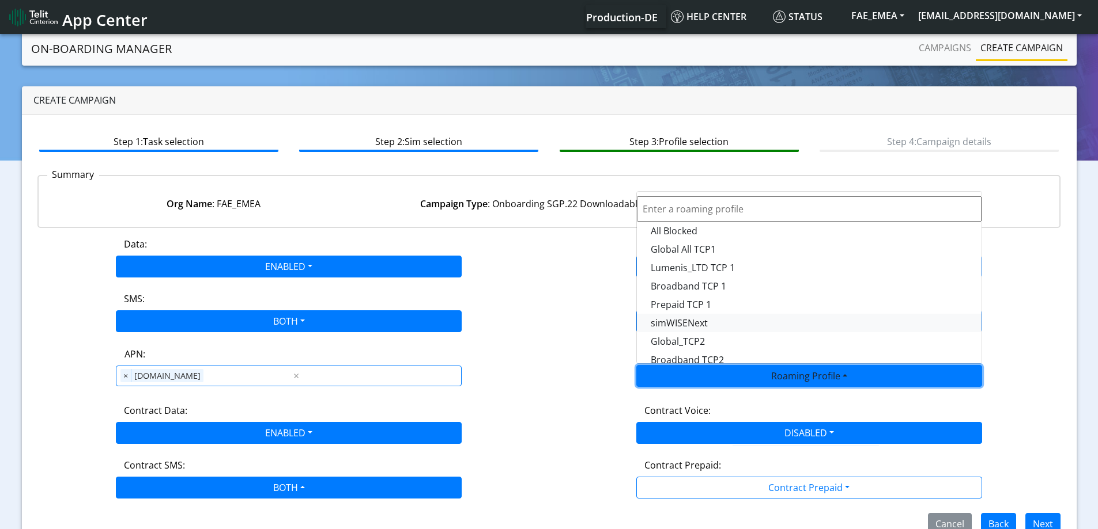
scroll to position [324, 0]
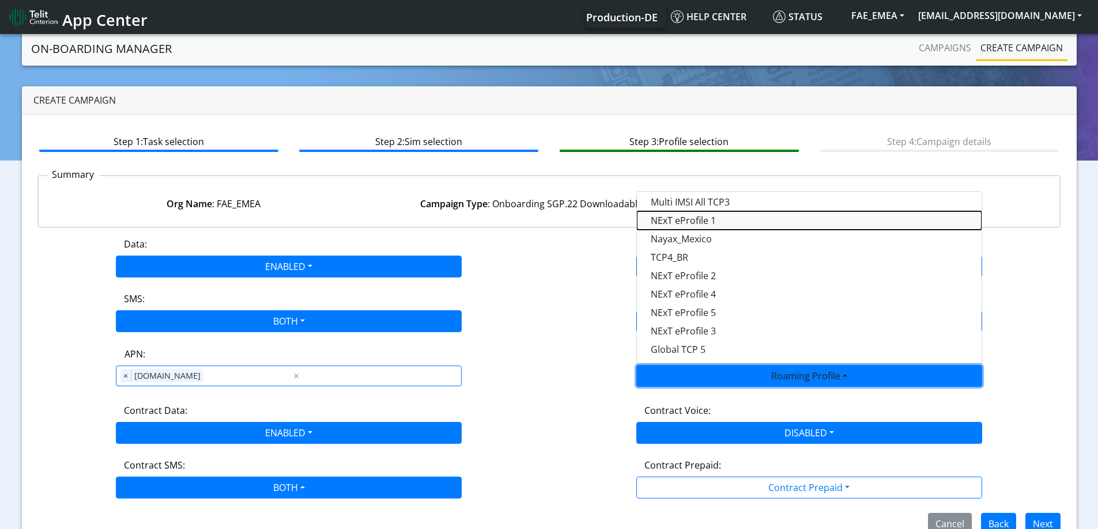
click at [720, 221] on Profile-dropdown "NExT eProfile 1" at bounding box center [809, 220] width 345 height 18
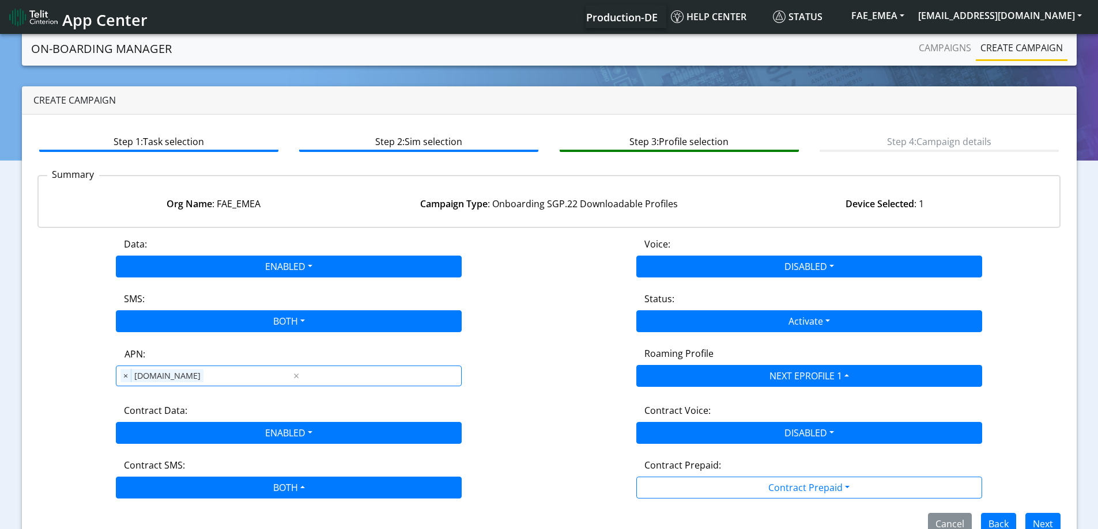
click at [518, 293] on div "SMS: BOTH Disabled MO MT Both" at bounding box center [289, 312] width 520 height 40
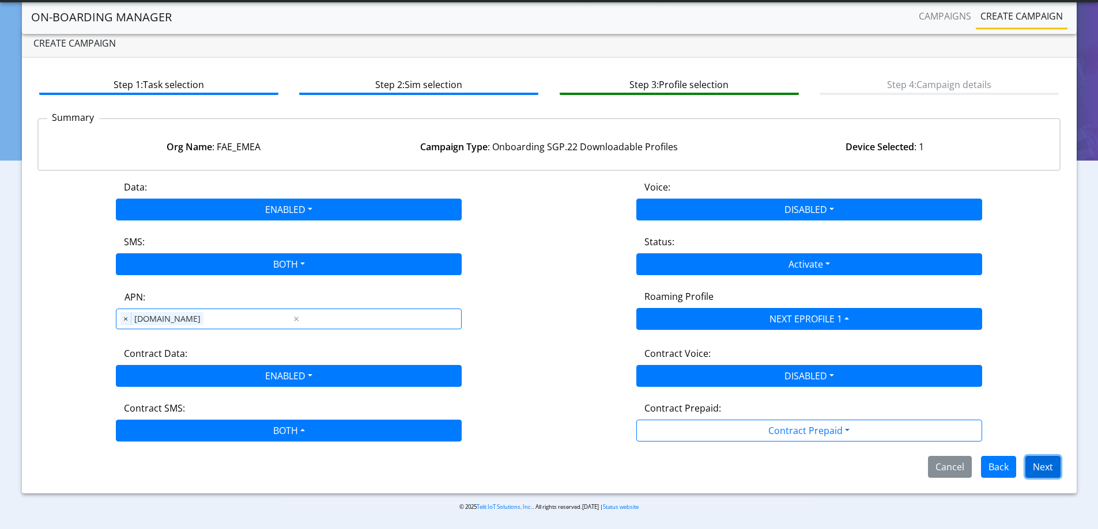
click at [1054, 469] on button "Next" at bounding box center [1042, 467] width 35 height 22
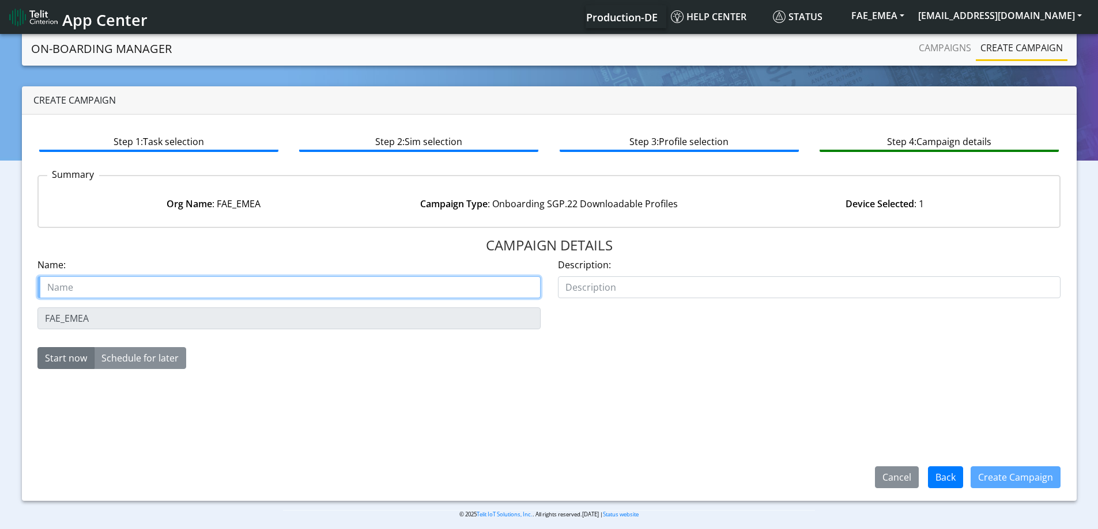
click at [65, 286] on input "text" at bounding box center [288, 288] width 503 height 22
paste input "FAE_EMEA"
paste input "DEMO_FatemehZ"
type input "FAE_EMEA DEMO_FatemehZ"
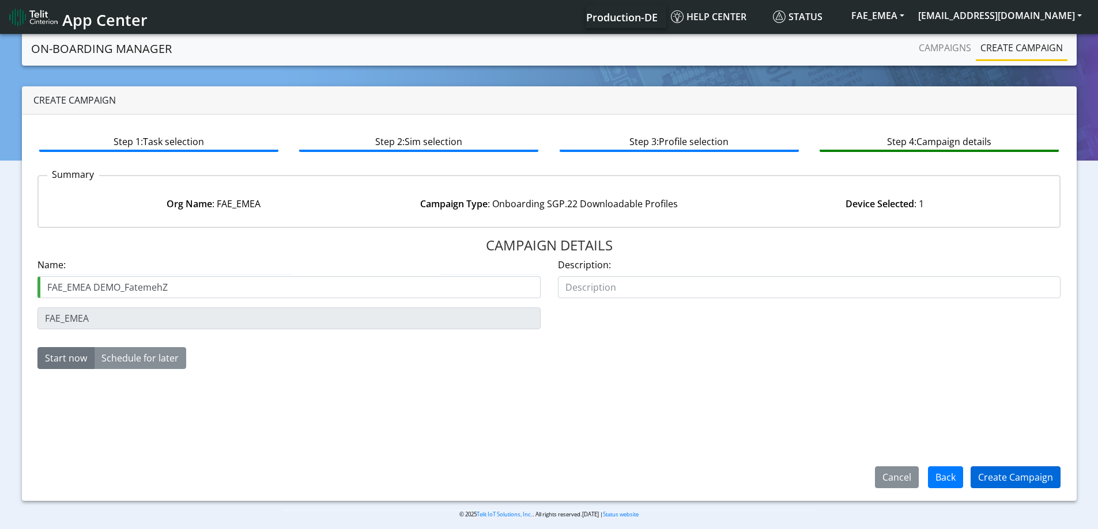
drag, startPoint x: 1012, startPoint y: 466, endPoint x: 1016, endPoint y: 472, distance: 8.3
click at [1016, 472] on div "Create Campaign" at bounding box center [1015, 478] width 105 height 30
click at [1013, 474] on button "Create Campaign" at bounding box center [1015, 478] width 90 height 22
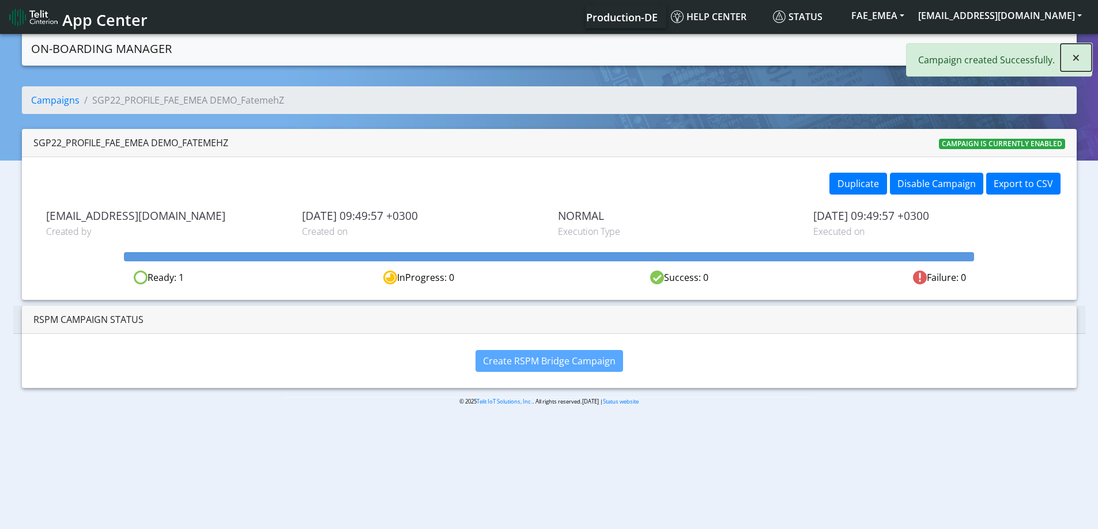
click at [1065, 58] on button "×" at bounding box center [1075, 58] width 31 height 28
click at [963, 50] on link "Campaigns" at bounding box center [945, 47] width 62 height 23
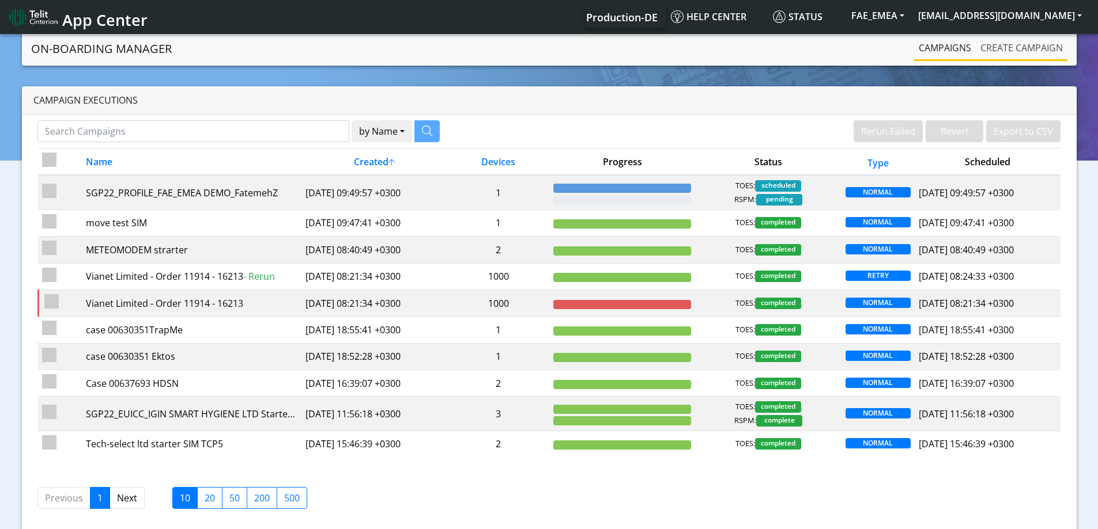
click at [996, 54] on link "Create campaign" at bounding box center [1021, 47] width 92 height 23
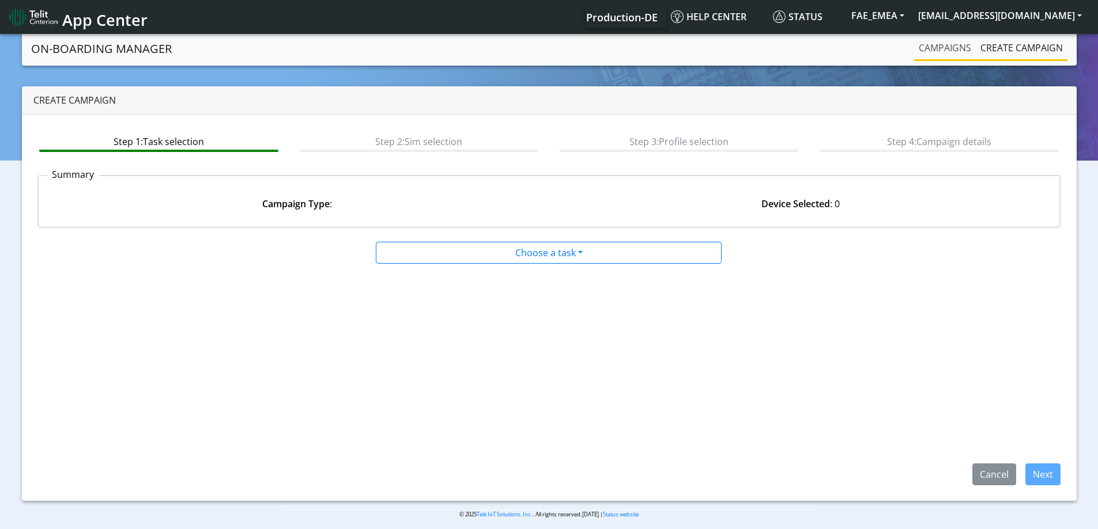
click at [966, 54] on link "Campaigns" at bounding box center [945, 47] width 62 height 23
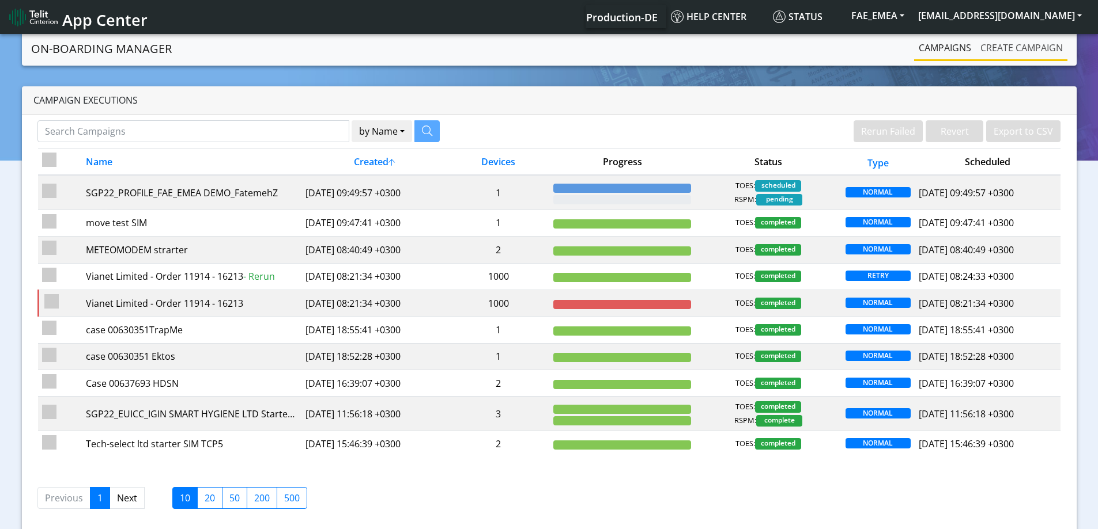
click at [997, 49] on link "Create campaign" at bounding box center [1021, 47] width 92 height 23
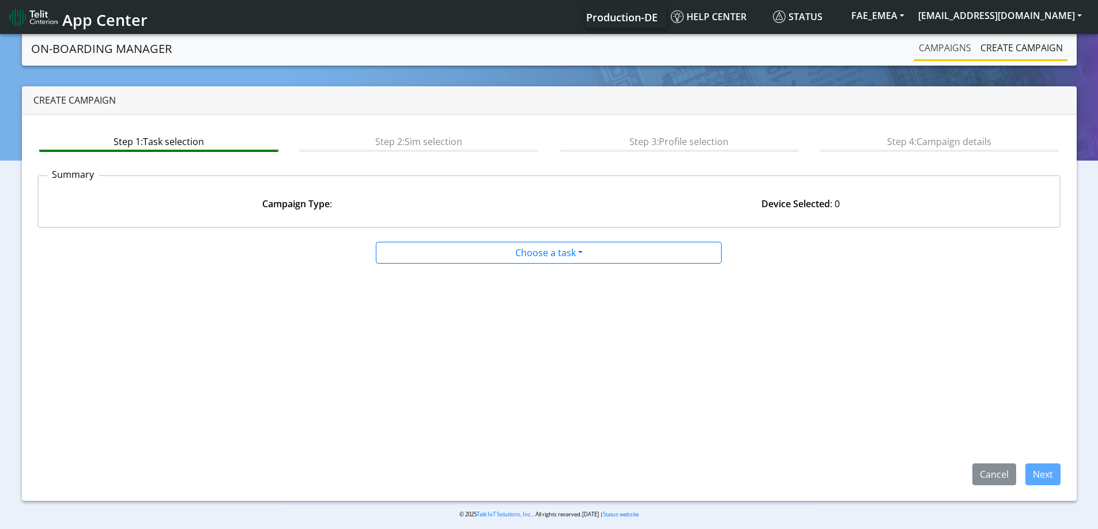
click at [952, 41] on link "Campaigns" at bounding box center [945, 47] width 62 height 23
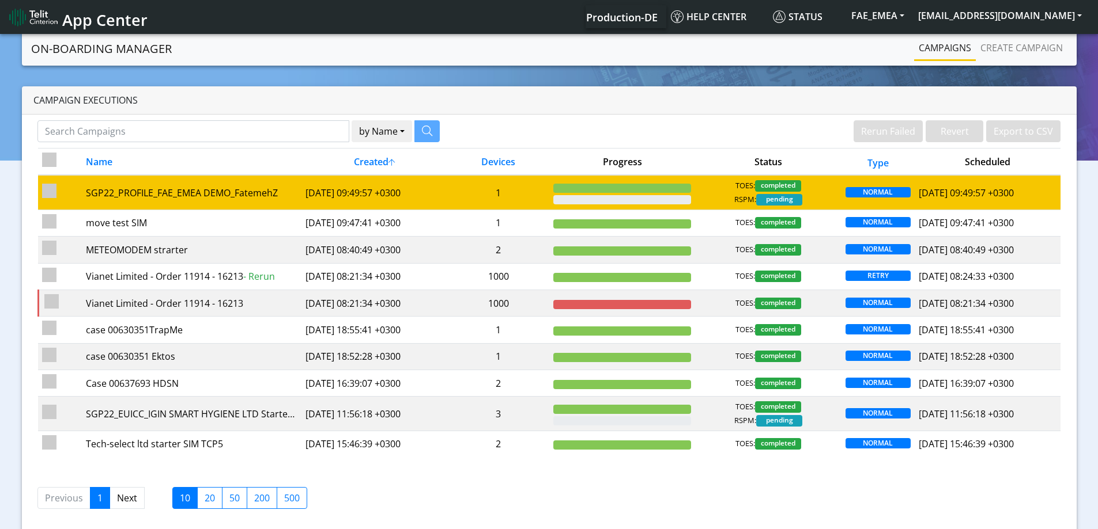
click at [513, 188] on td "1" at bounding box center [498, 192] width 102 height 35
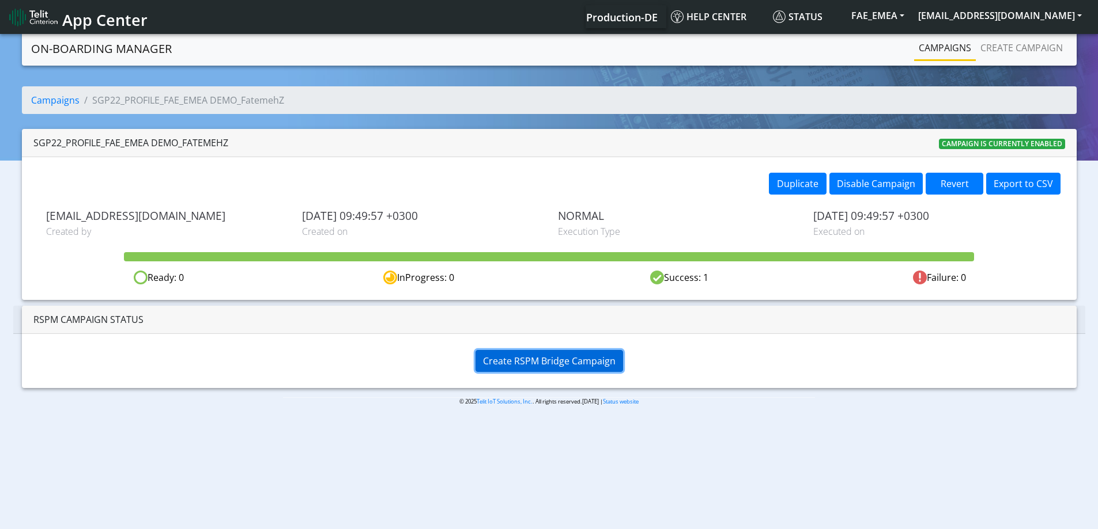
click at [558, 359] on span "Create RSPM Bridge Campaign" at bounding box center [549, 361] width 133 height 13
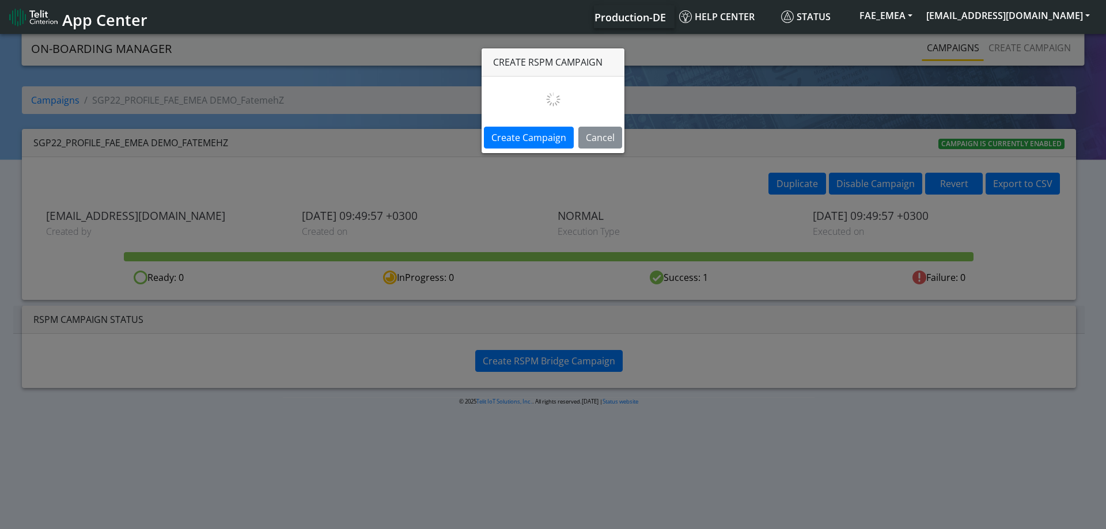
select select
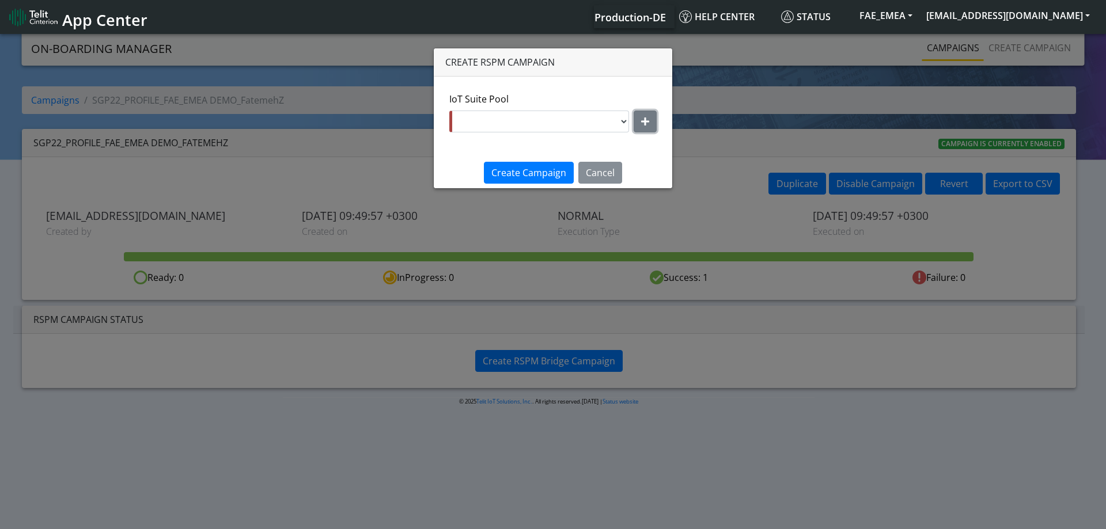
click at [645, 115] on button "button" at bounding box center [645, 122] width 23 height 22
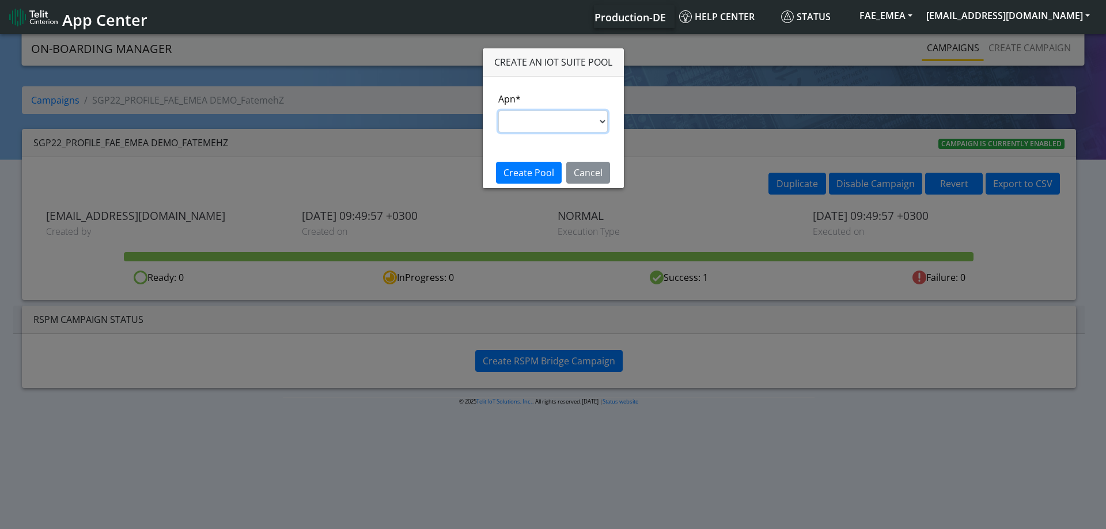
click at [554, 119] on select "nxt17.ue s.test [DOMAIN_NAME] [DOMAIN_NAME] [DOMAIN_NAME] [DOMAIN_NAME] [DOMAIN…" at bounding box center [553, 122] width 110 height 22
select select "95cc19b0-964e-11ed-b84f-001f716592bc"
click at [498, 111] on select "nxt17.ue s.test [DOMAIN_NAME] [DOMAIN_NAME] [DOMAIN_NAME] [DOMAIN_NAME] [DOMAIN…" at bounding box center [553, 122] width 110 height 22
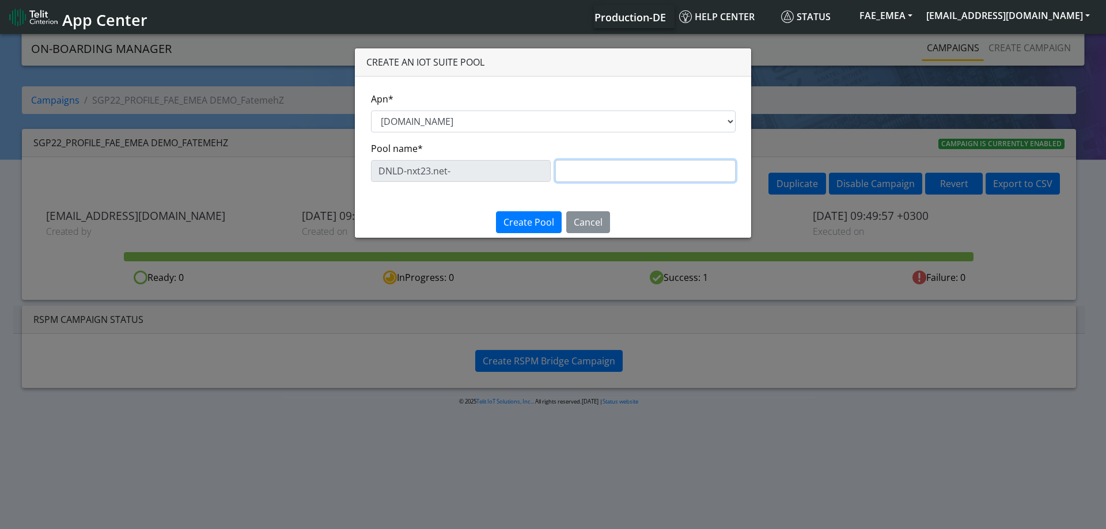
click at [587, 176] on input "text" at bounding box center [645, 171] width 180 height 22
paste input "DEMO_FatemehZ"
type input "DEMO_FatemehZ"
click at [538, 216] on button "Create Pool" at bounding box center [529, 222] width 66 height 22
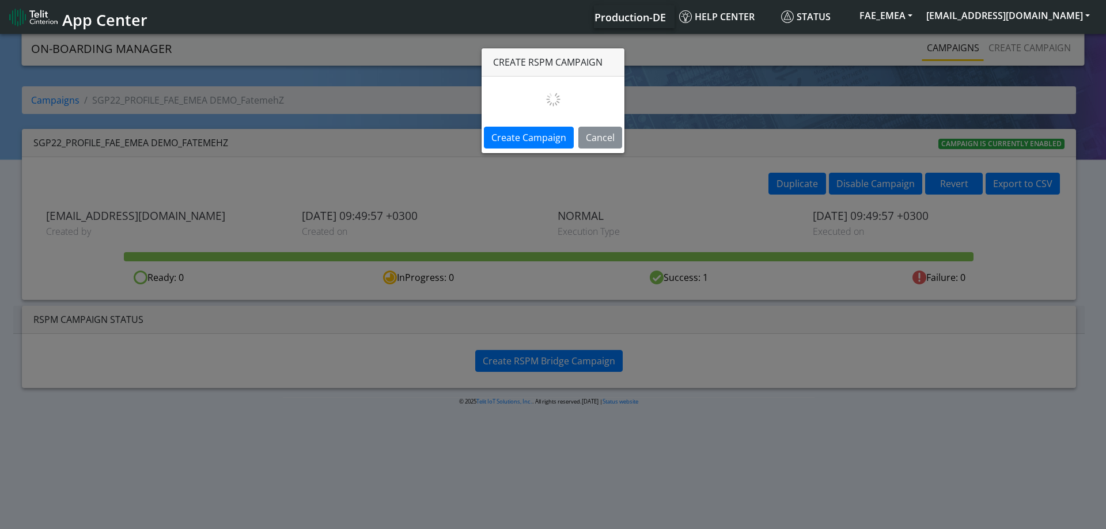
select select "99fe760e-05ac-499c-8b96-3eaa923fb79a"
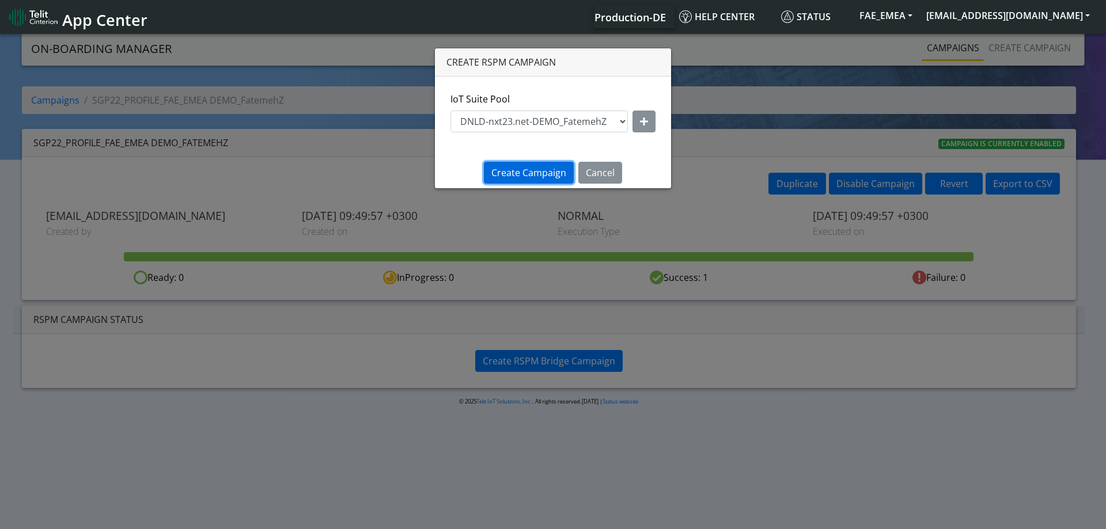
click at [556, 173] on span "Create Campaign" at bounding box center [528, 173] width 75 height 13
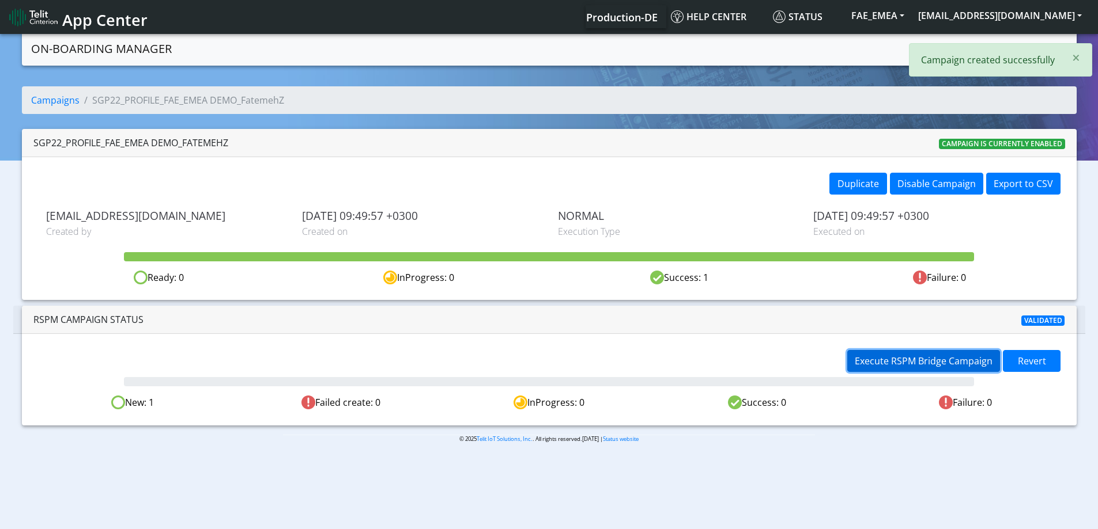
click at [924, 351] on button "Execute RSPM Bridge Campaign" at bounding box center [923, 361] width 153 height 22
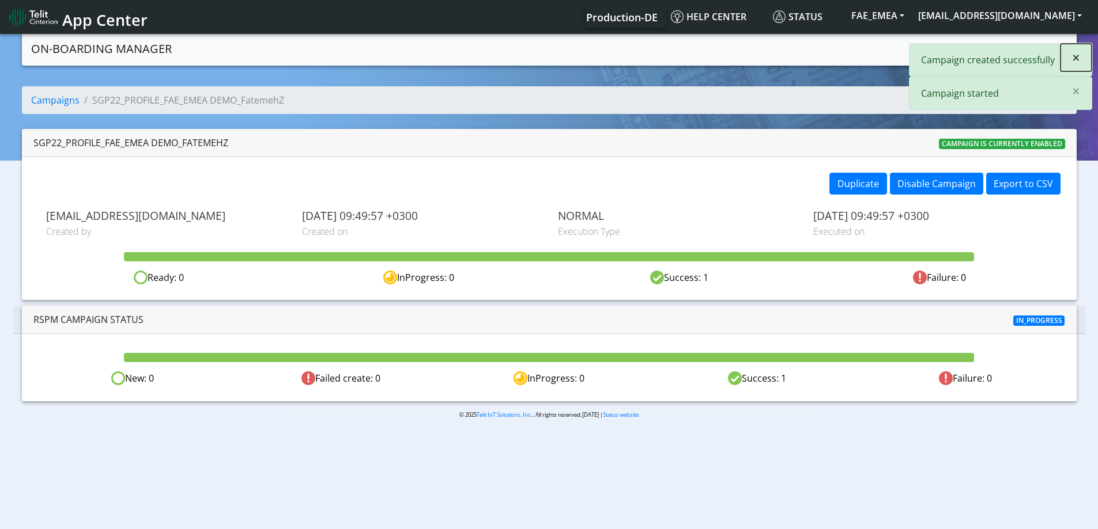
click at [1070, 52] on button "×" at bounding box center [1075, 58] width 31 height 28
click at [1072, 81] on span "×" at bounding box center [1076, 90] width 8 height 19
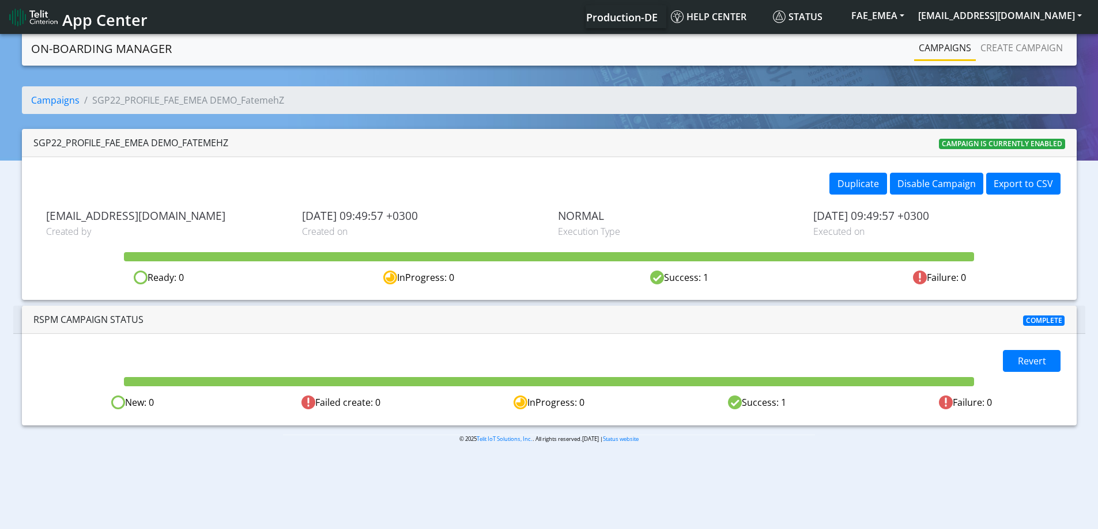
click at [948, 52] on link "Campaigns" at bounding box center [945, 47] width 62 height 23
